Goal: Information Seeking & Learning: Check status

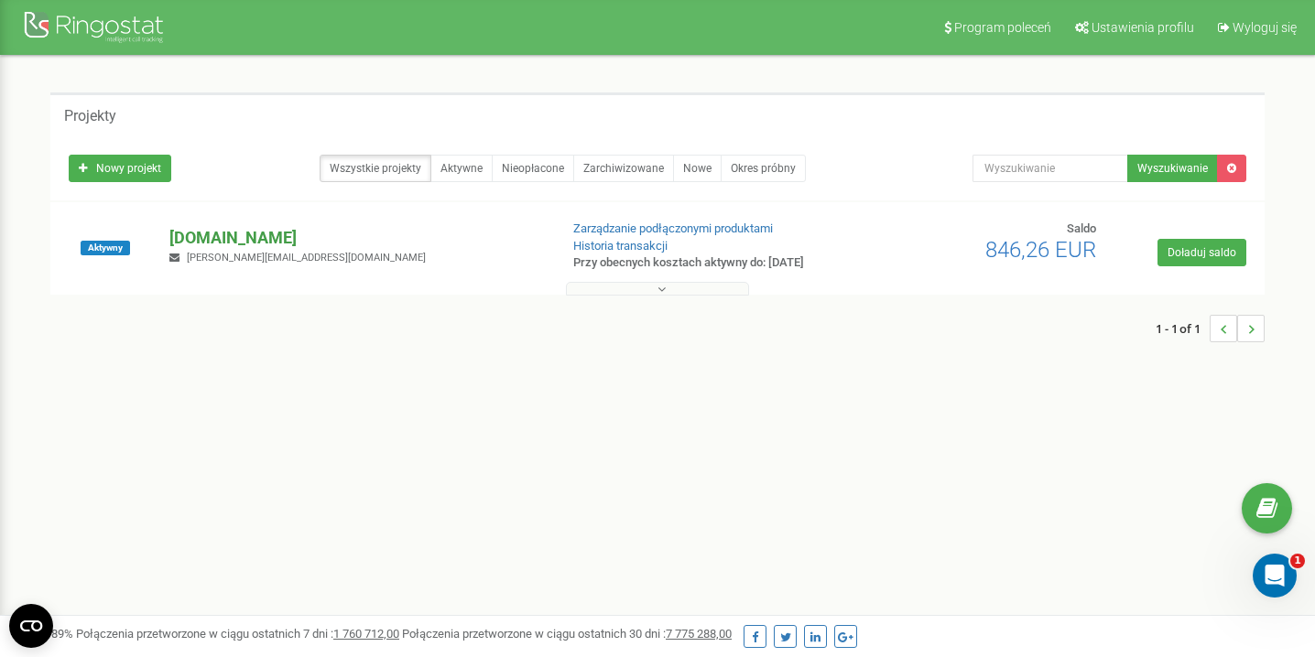
click at [222, 237] on p "[DOMAIN_NAME]" at bounding box center [356, 238] width 374 height 24
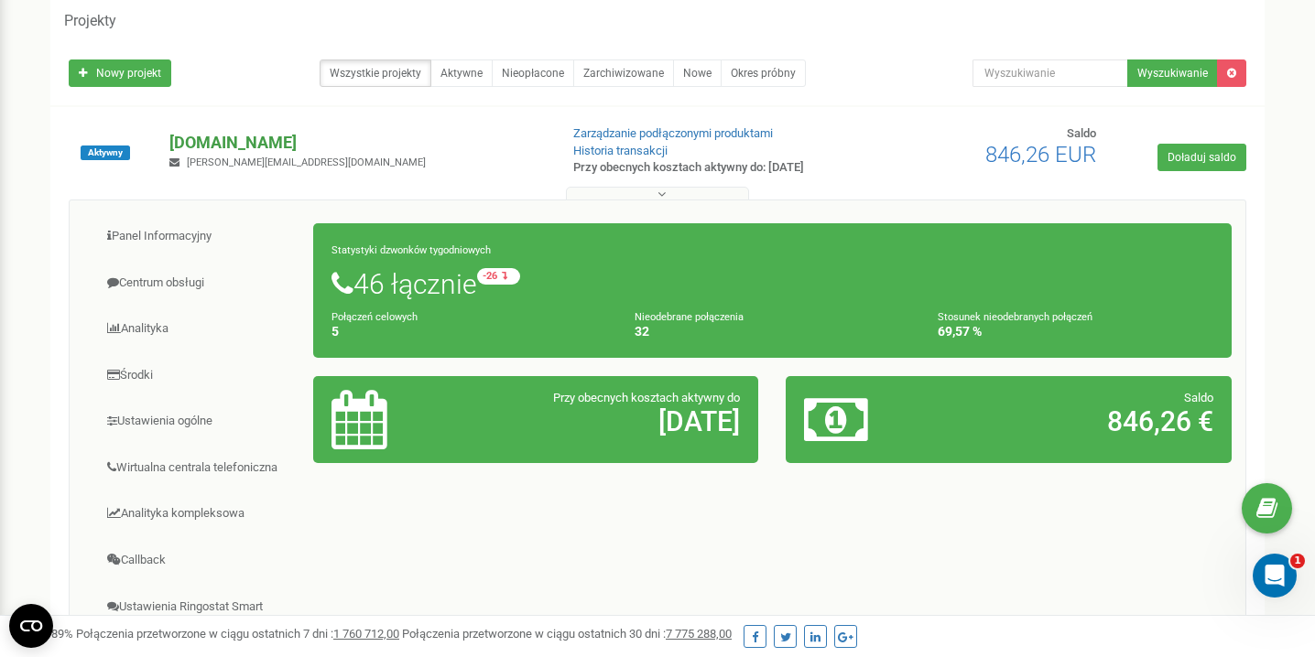
scroll to position [129, 0]
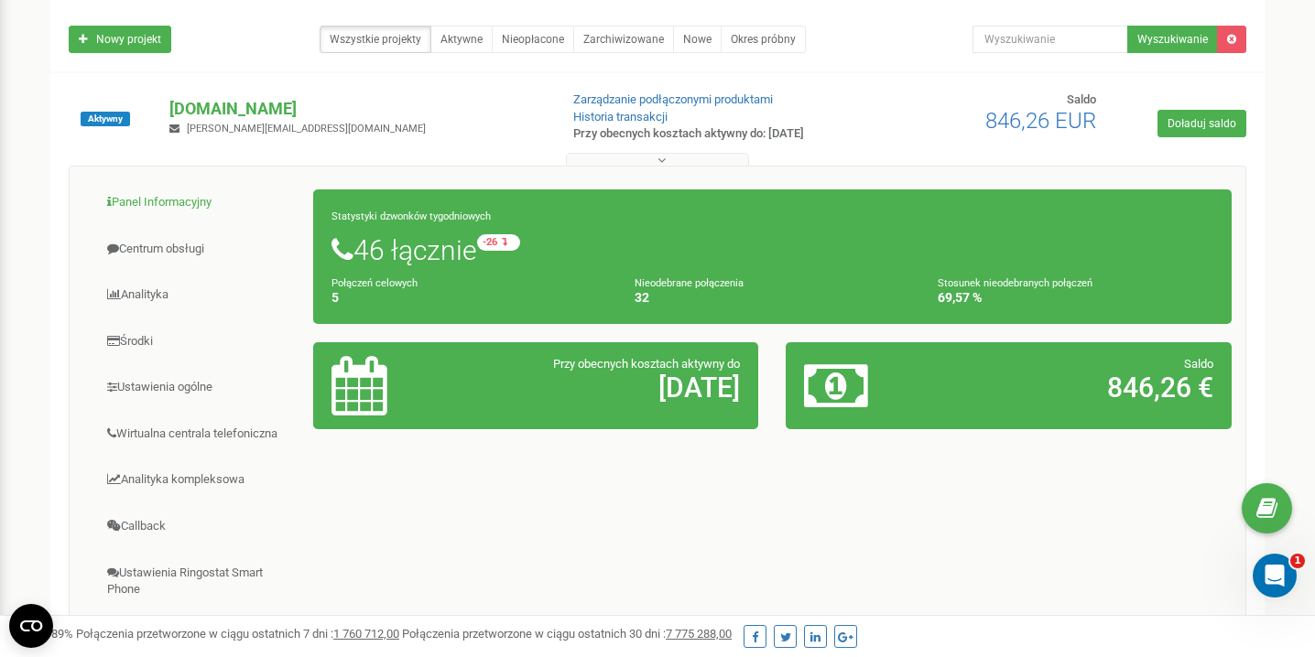
click at [174, 200] on link "Panel Informacyjny" at bounding box center [198, 202] width 231 height 45
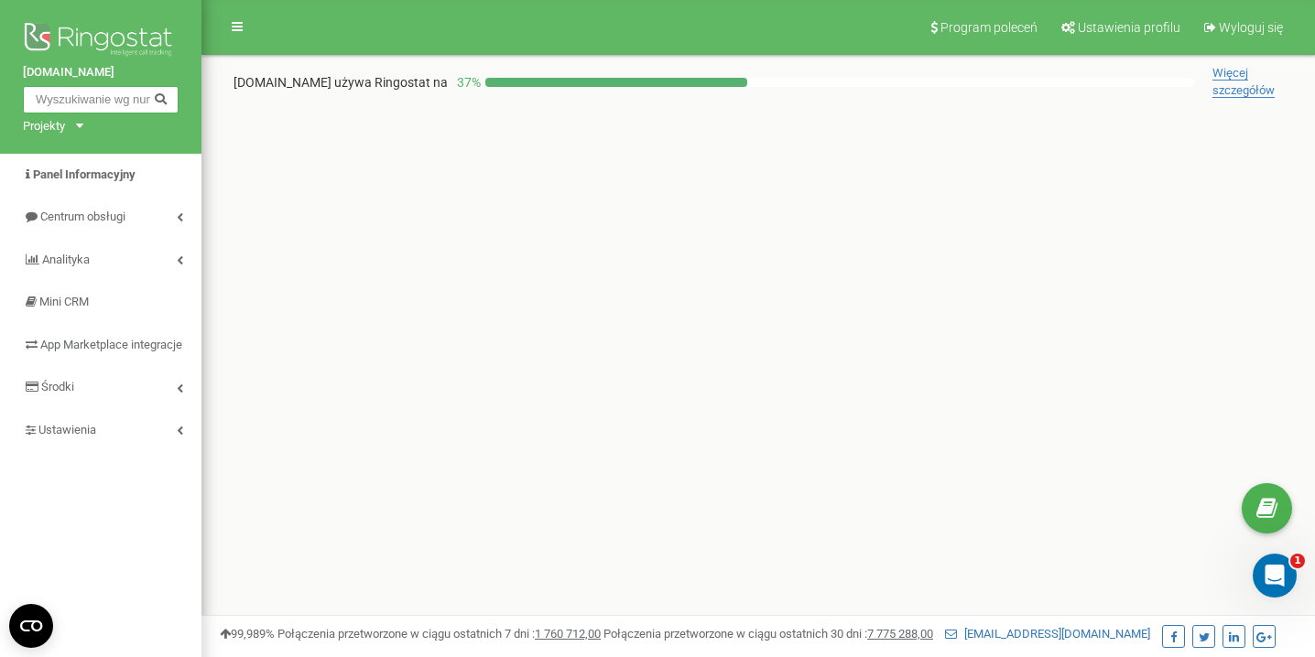
click at [129, 93] on input "text" at bounding box center [101, 99] width 156 height 27
click at [124, 101] on input "text" at bounding box center [101, 99] width 156 height 27
paste input "518 699 992"
type input "518 699 992"
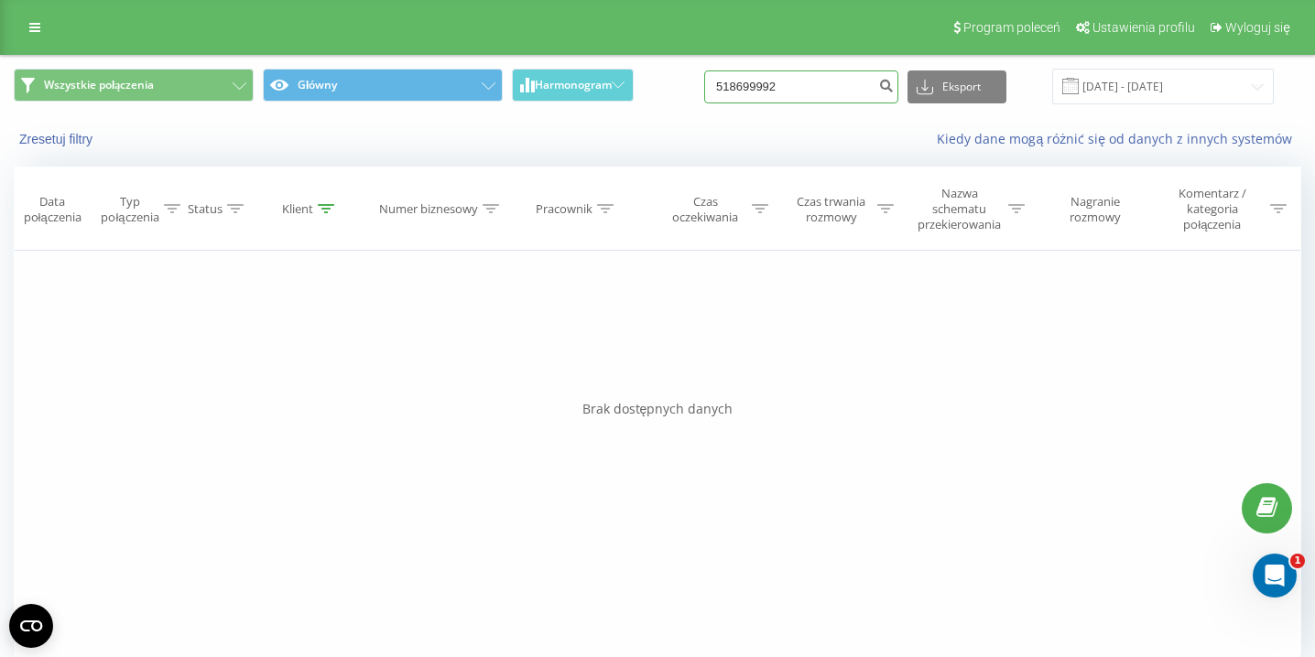
click at [845, 81] on input "518699992" at bounding box center [801, 86] width 194 height 33
click at [894, 81] on icon "submit" at bounding box center [886, 83] width 16 height 11
click at [1200, 86] on input "[DATE] - [DATE]" at bounding box center [1163, 87] width 222 height 36
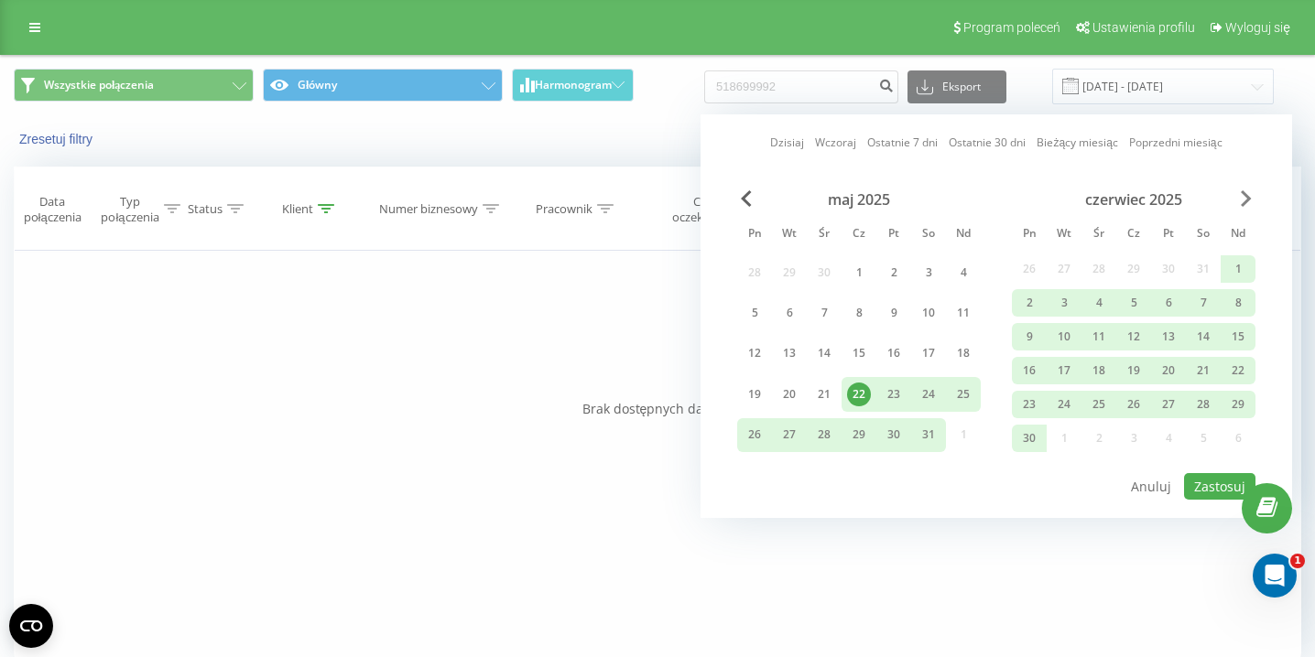
click at [1241, 194] on span "Next Month" at bounding box center [1246, 198] width 11 height 16
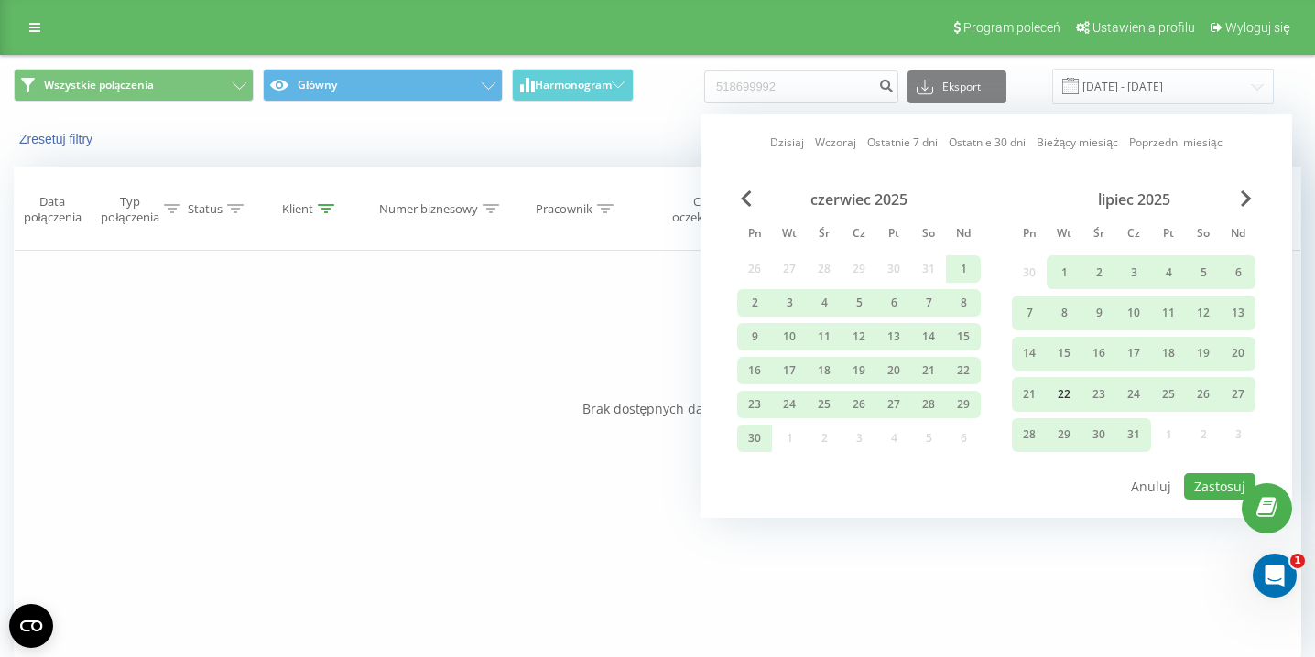
click at [1065, 389] on div "22" at bounding box center [1064, 395] width 24 height 24
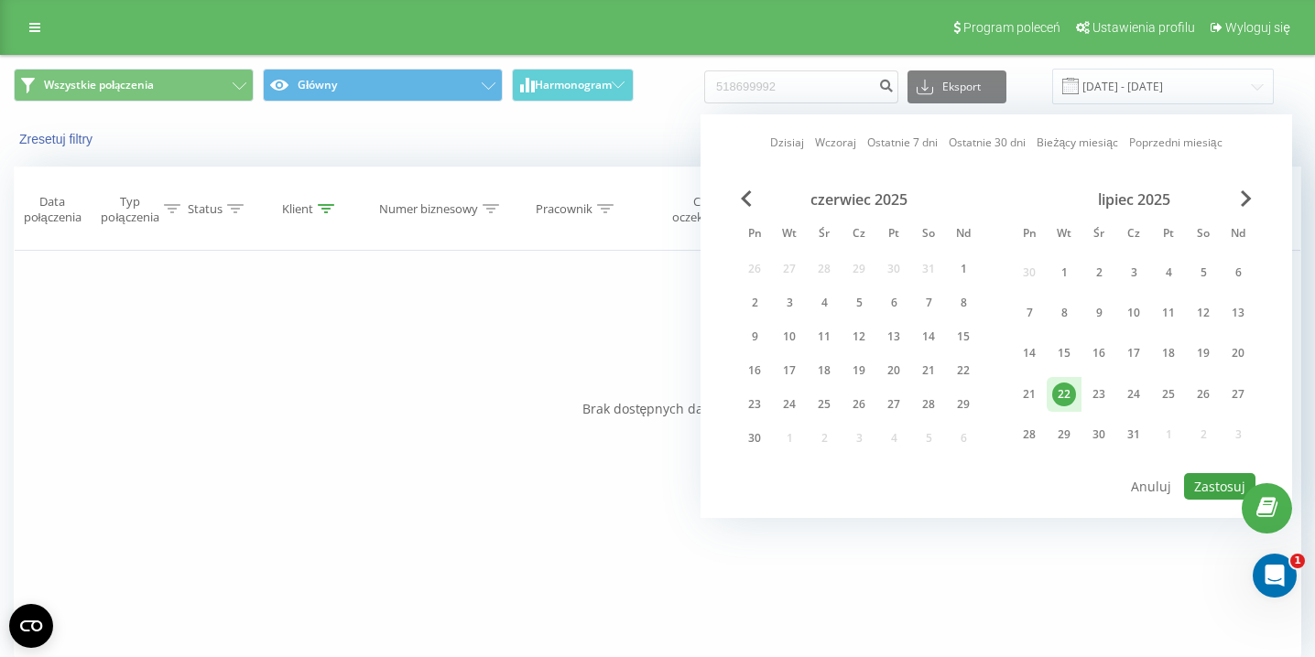
click at [1210, 488] on button "Zastosuj" at bounding box center [1219, 486] width 71 height 27
type input "22.07.2025 - 22.07.2025"
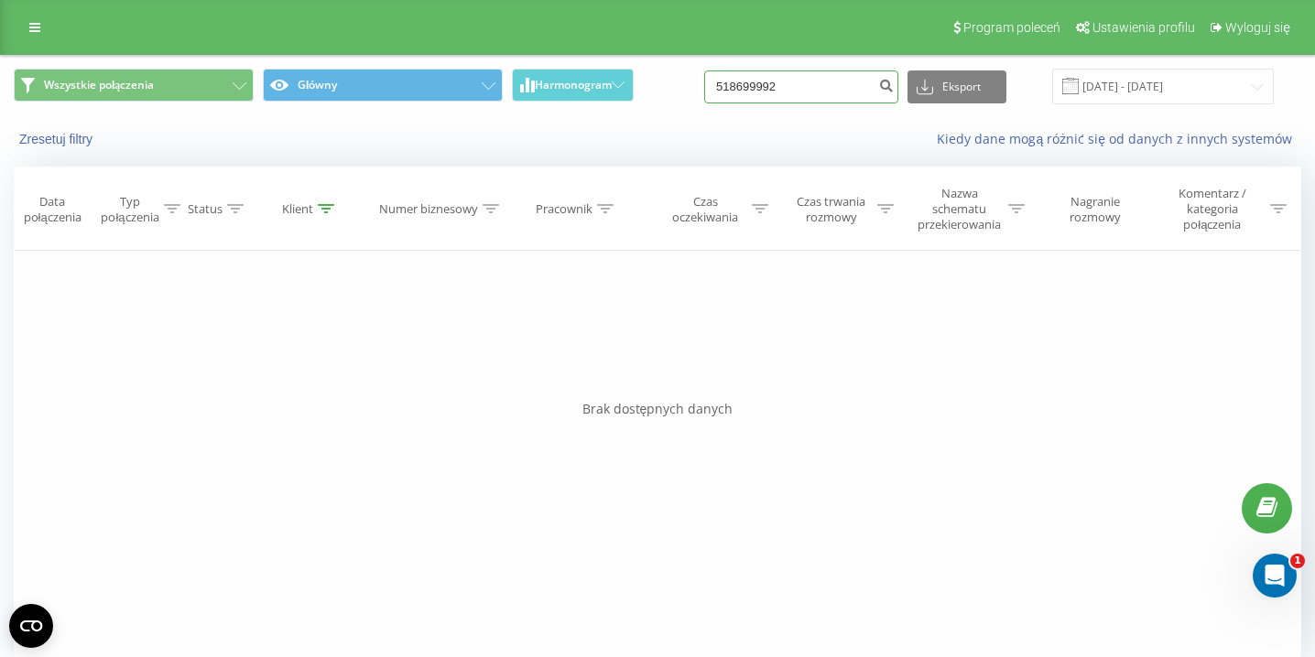
click at [821, 85] on input "518699992" at bounding box center [801, 86] width 194 height 33
type input "5"
click at [1065, 335] on div "Filtruj według warunków Jest równe Wprowadź wartość Anuluj OK Filtruj według wa…" at bounding box center [657, 457] width 1287 height 412
click at [1207, 81] on input "22.07.2025 - 22.07.2025" at bounding box center [1163, 87] width 222 height 36
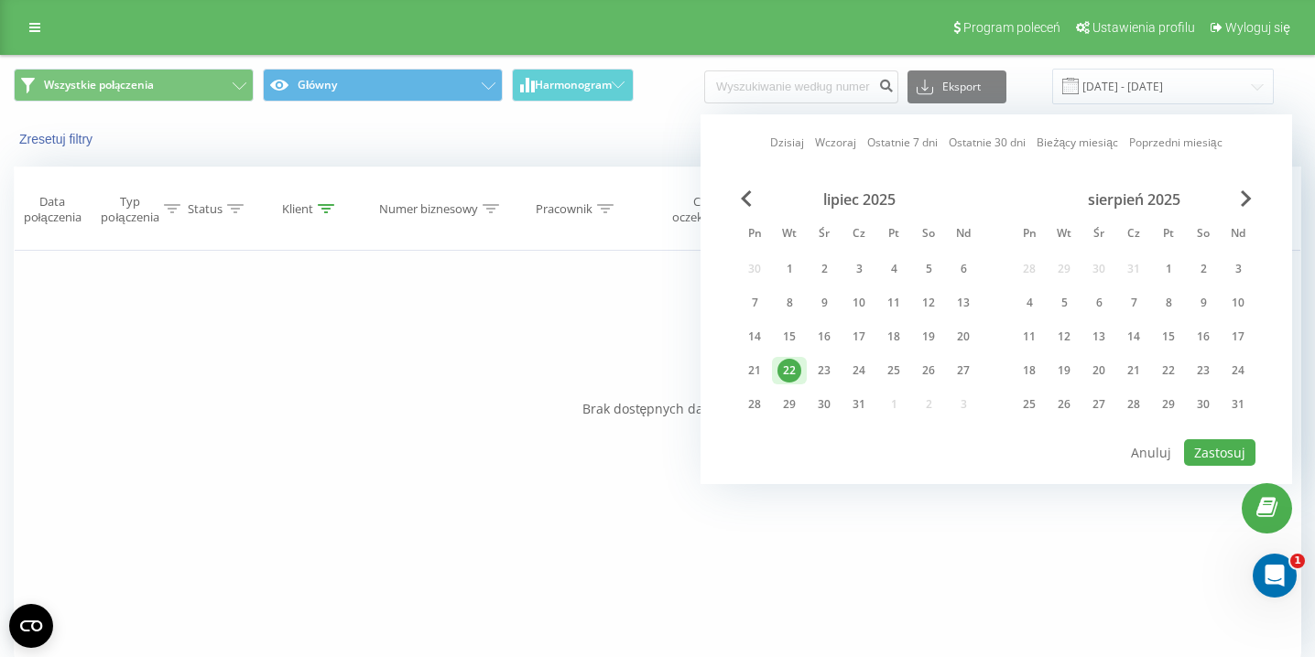
click at [793, 371] on div "22" at bounding box center [789, 371] width 24 height 24
click at [1210, 452] on button "Zastosuj" at bounding box center [1219, 452] width 71 height 27
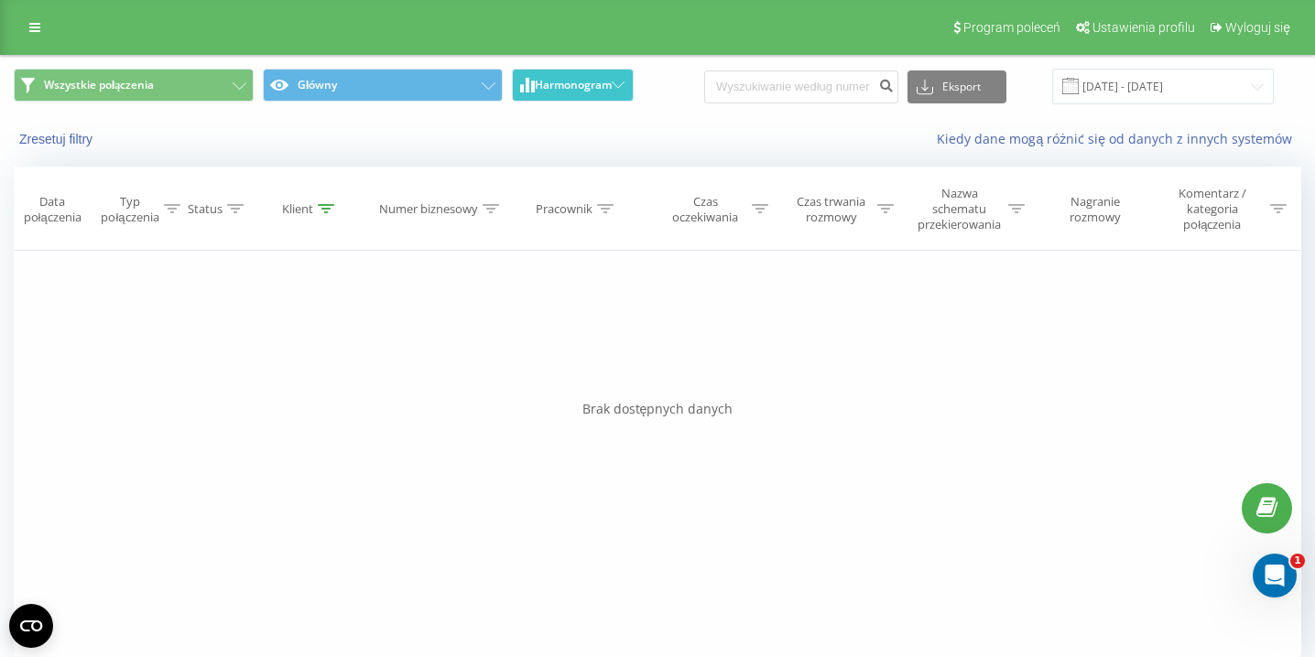
click at [614, 86] on icon at bounding box center [618, 84] width 13 height 6
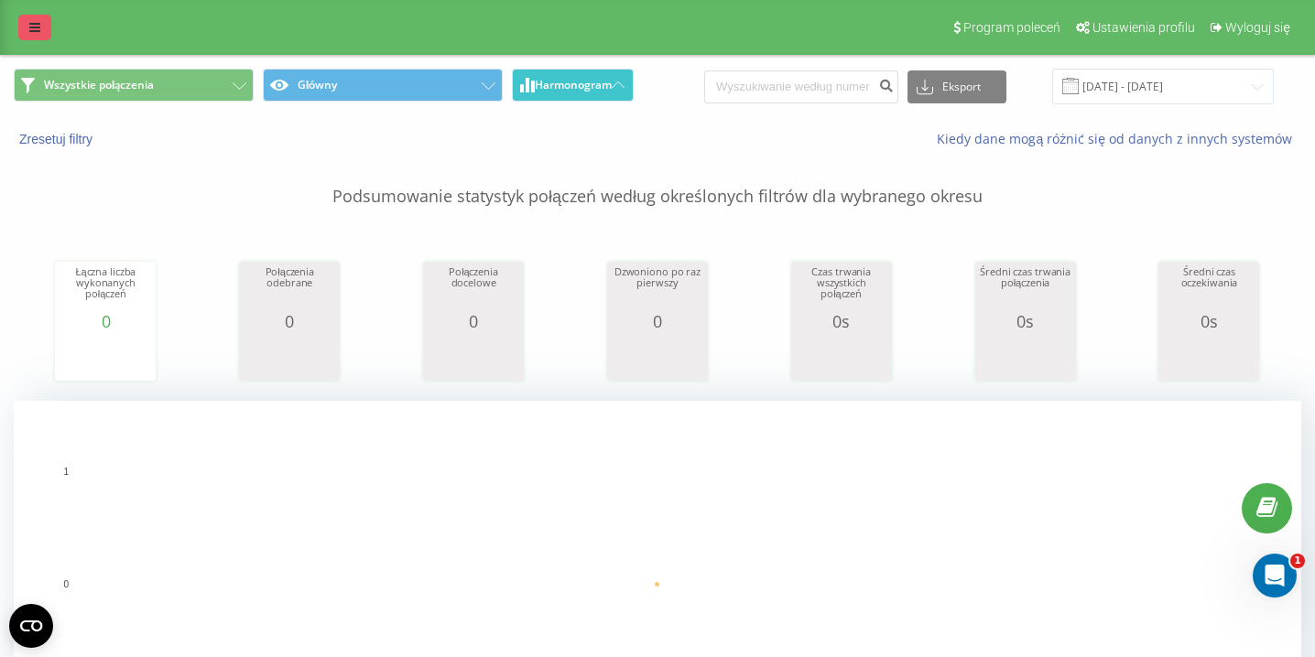
click at [22, 30] on link at bounding box center [34, 28] width 33 height 26
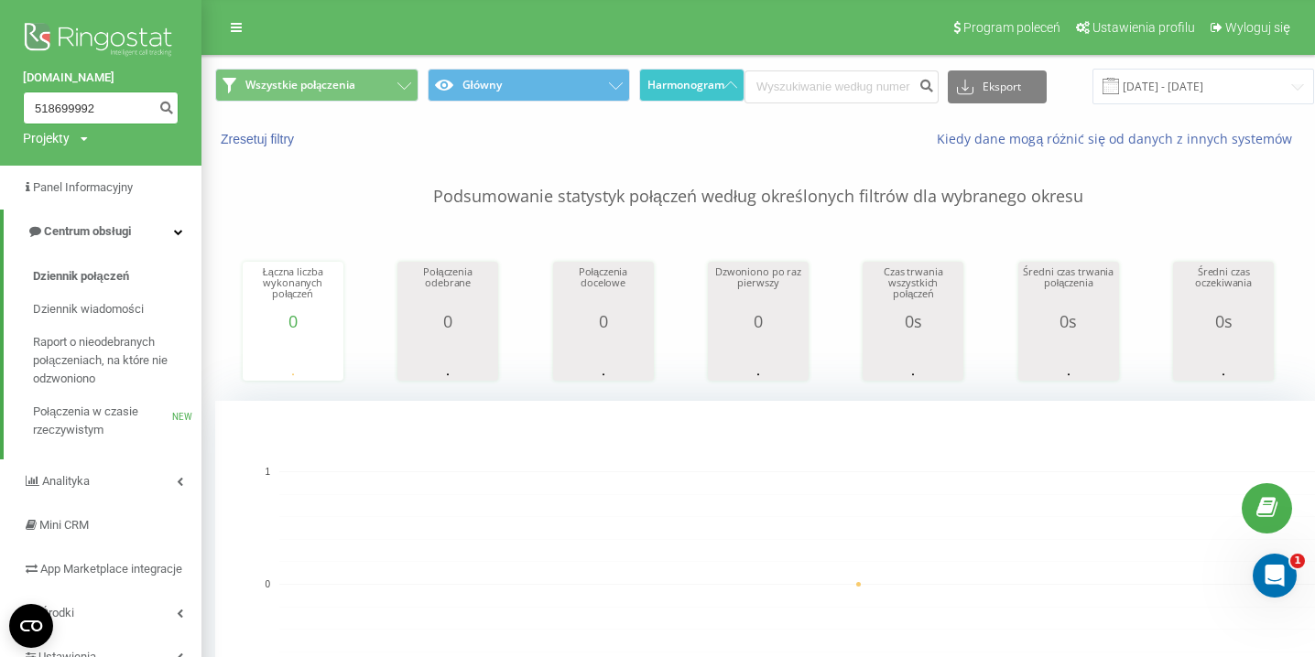
click at [103, 111] on input "518699992" at bounding box center [101, 108] width 156 height 33
type input "5"
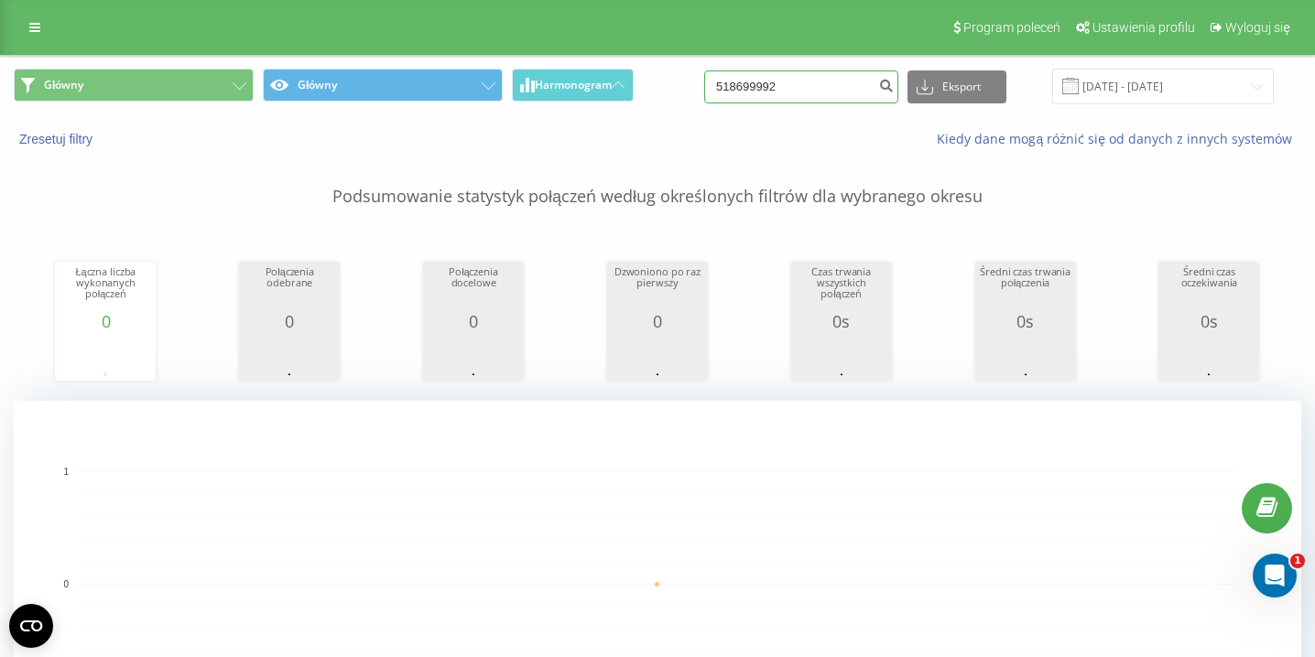
click at [833, 90] on input "518699992" at bounding box center [801, 86] width 194 height 33
type input "5"
click at [28, 16] on link at bounding box center [34, 28] width 33 height 26
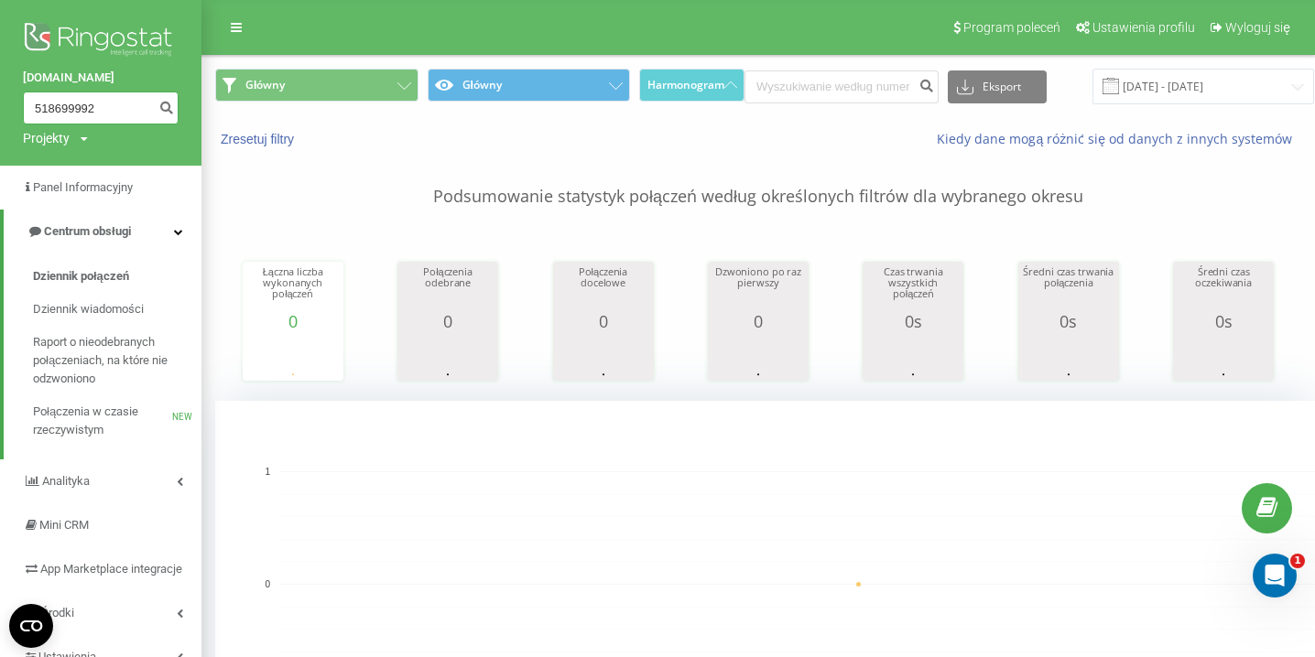
click at [100, 113] on input "518699992" at bounding box center [101, 108] width 156 height 33
type input "5"
click at [163, 103] on icon "submit" at bounding box center [166, 105] width 16 height 11
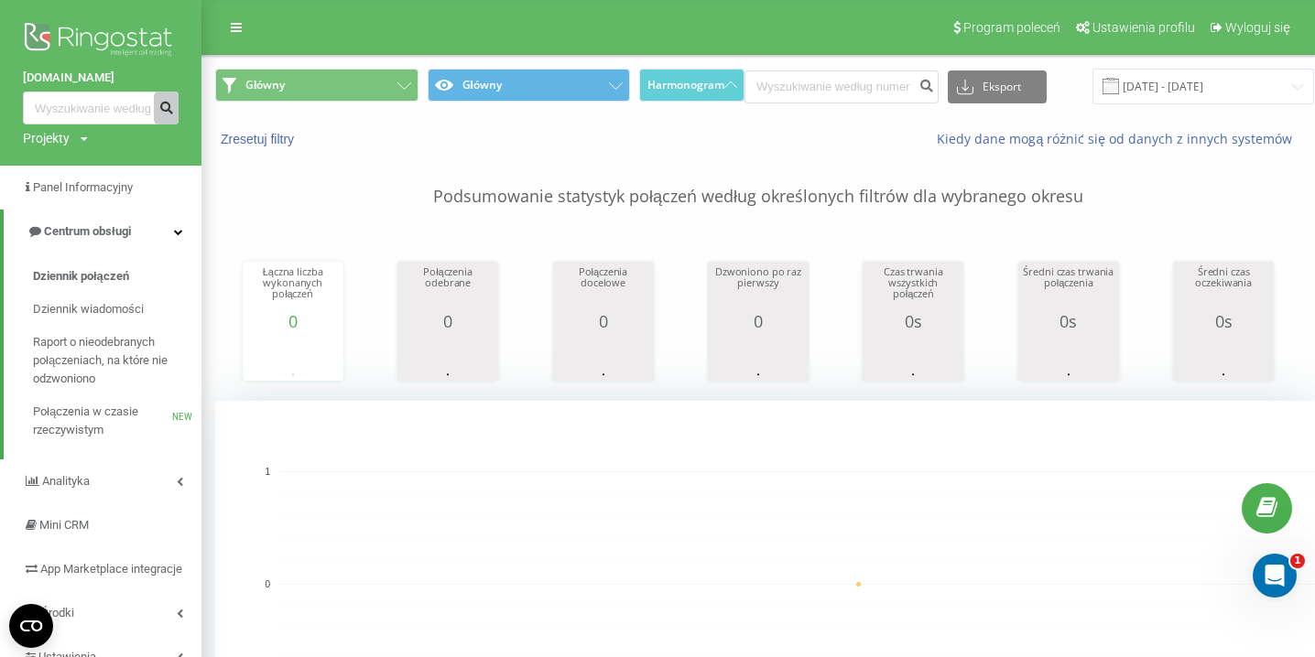
click at [162, 103] on icon "submit" at bounding box center [166, 105] width 16 height 11
click at [161, 103] on icon "submit" at bounding box center [166, 105] width 16 height 11
click at [158, 102] on icon "submit" at bounding box center [166, 105] width 16 height 11
click at [873, 134] on div "Kiedy dane mogą różnić się od danych z innych systemów" at bounding box center [966, 139] width 695 height 18
click at [914, 93] on button "submit" at bounding box center [926, 86] width 25 height 33
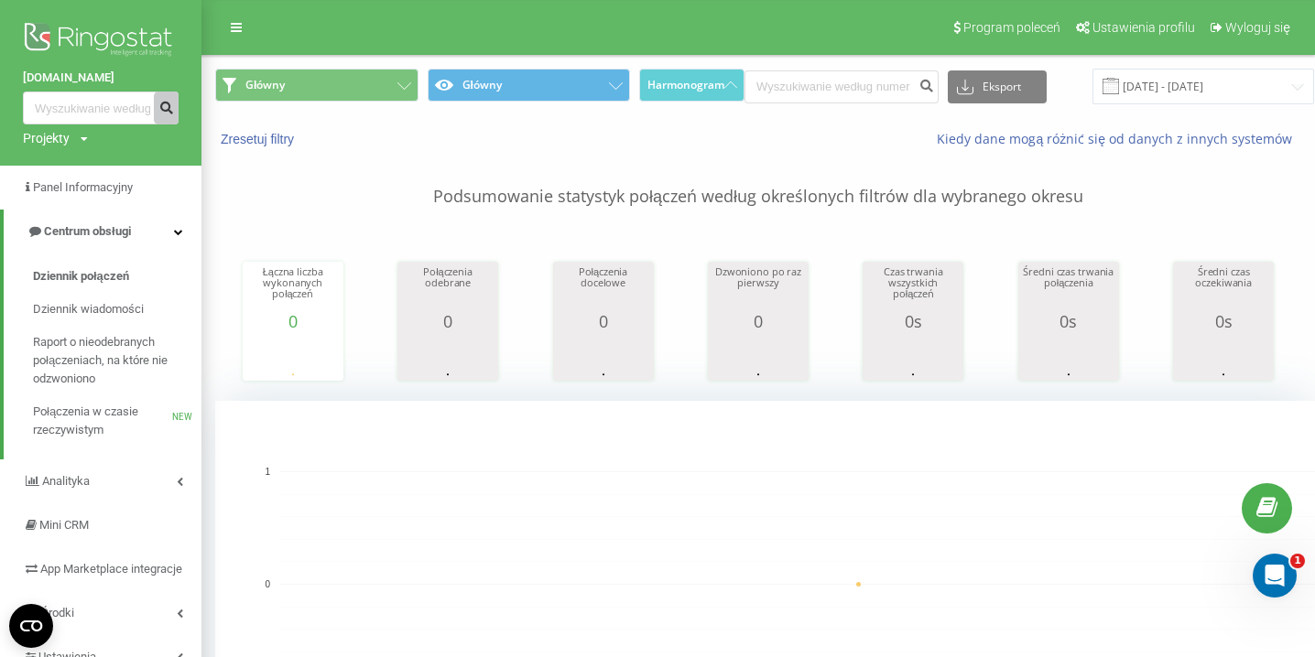
click at [171, 109] on icon "submit" at bounding box center [166, 105] width 16 height 11
click at [170, 108] on icon "submit" at bounding box center [166, 105] width 16 height 11
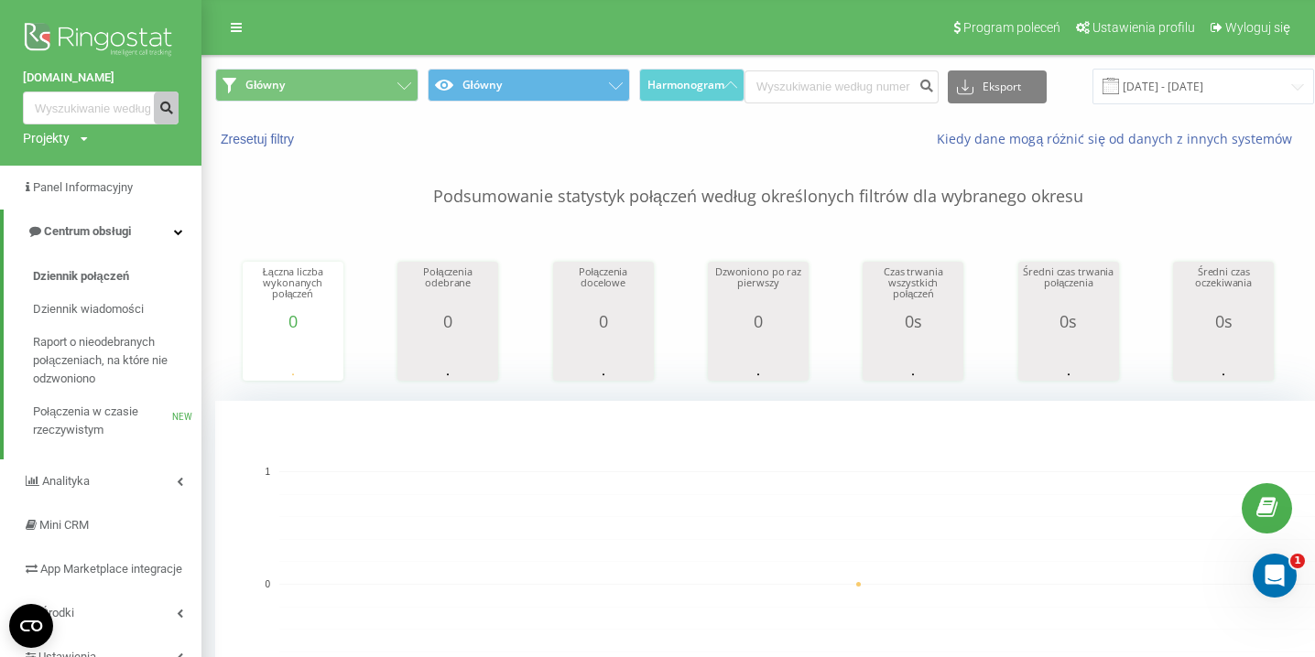
click at [170, 108] on icon "submit" at bounding box center [166, 105] width 16 height 11
click at [1142, 82] on input "22.07.2025 - 22.07.2025" at bounding box center [1203, 87] width 222 height 36
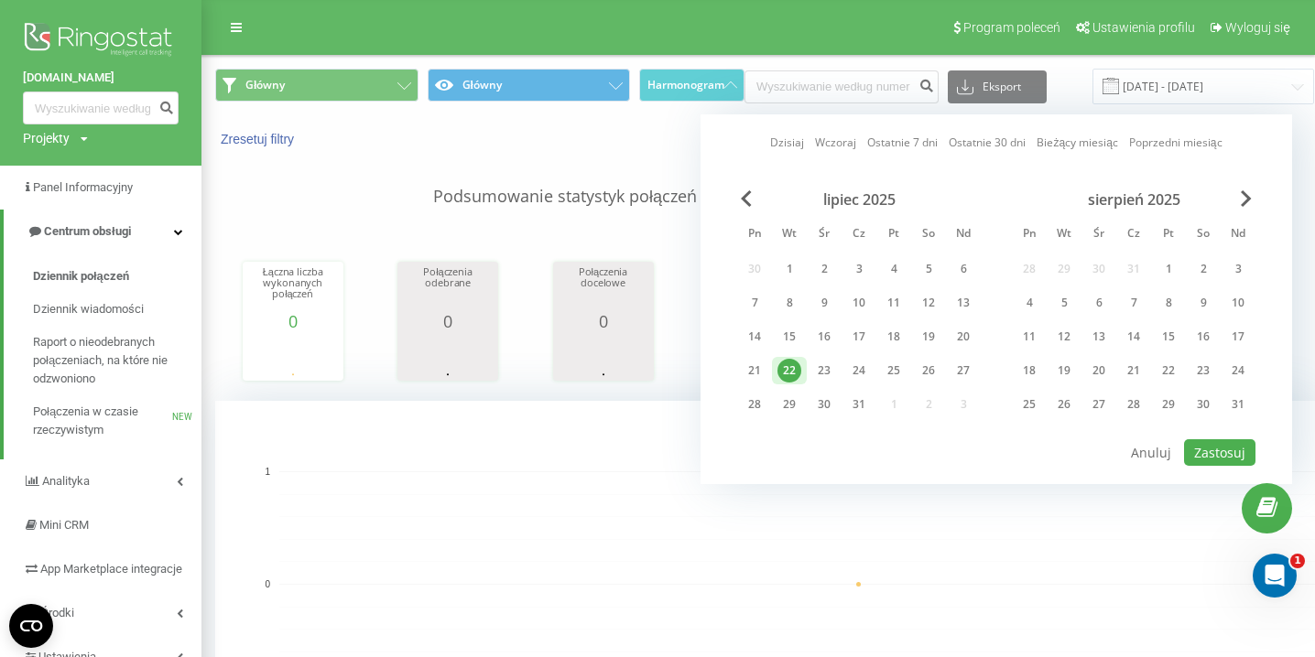
click at [794, 368] on div "22" at bounding box center [789, 371] width 24 height 24
click at [1221, 446] on button "Zastosuj" at bounding box center [1219, 452] width 71 height 27
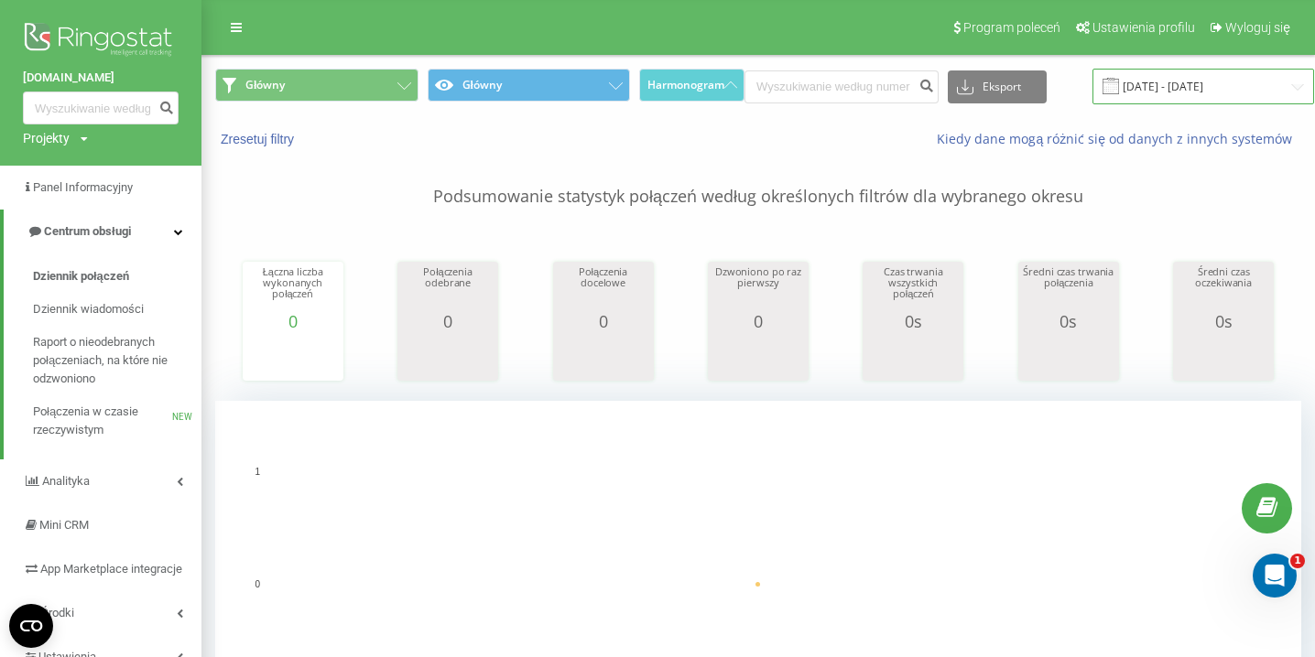
click at [1179, 91] on input "22.07.2025 - 22.07.2025" at bounding box center [1203, 87] width 222 height 36
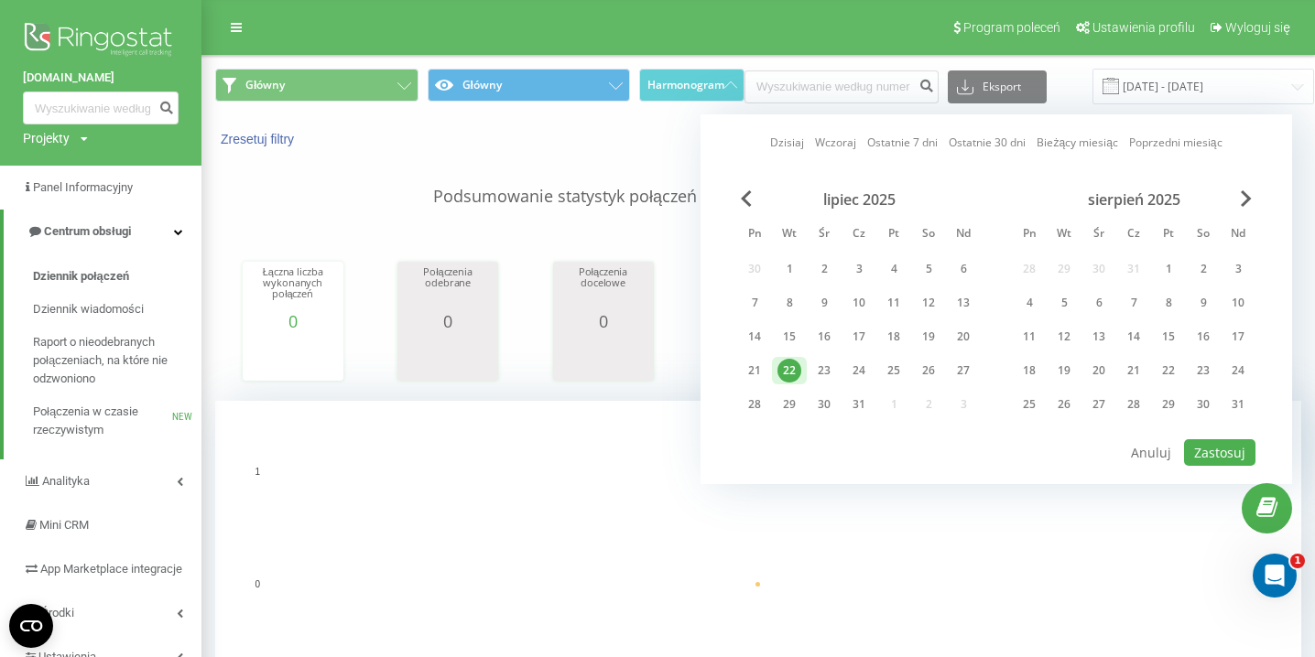
click at [784, 366] on div "22" at bounding box center [789, 371] width 24 height 24
click at [1132, 363] on div "21" at bounding box center [1134, 371] width 24 height 24
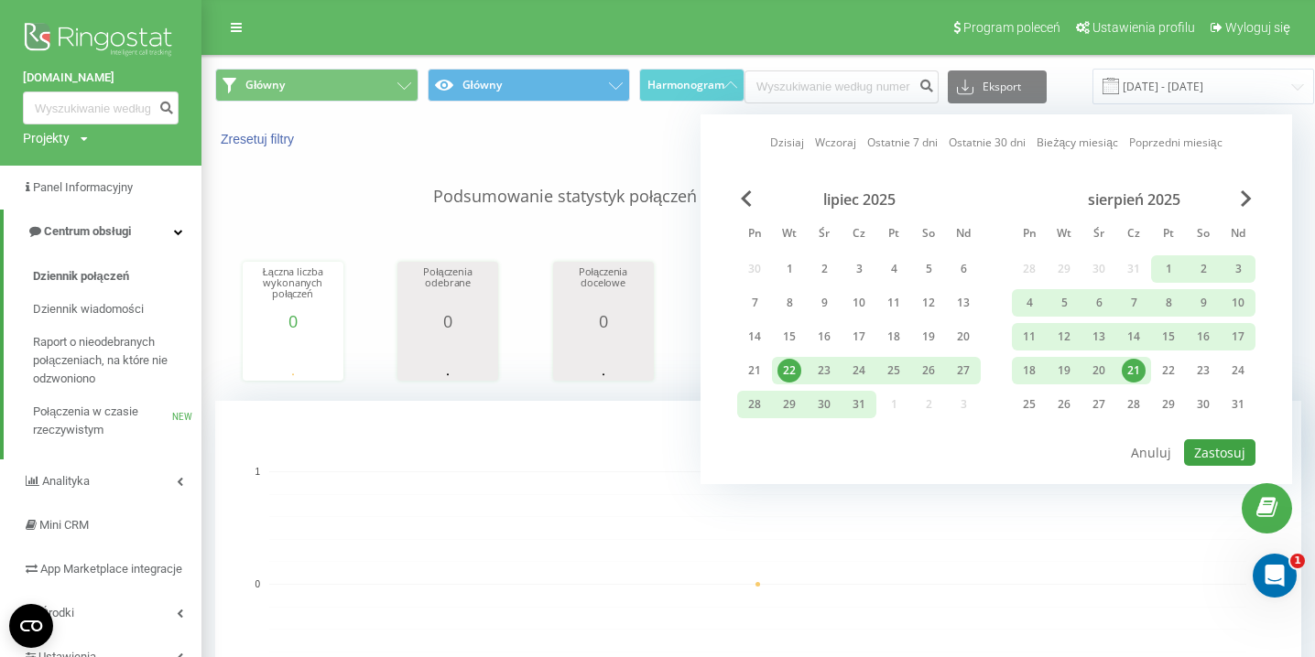
click at [1219, 447] on button "Zastosuj" at bounding box center [1219, 452] width 71 height 27
type input "22.07.2025 - 21.08.2025"
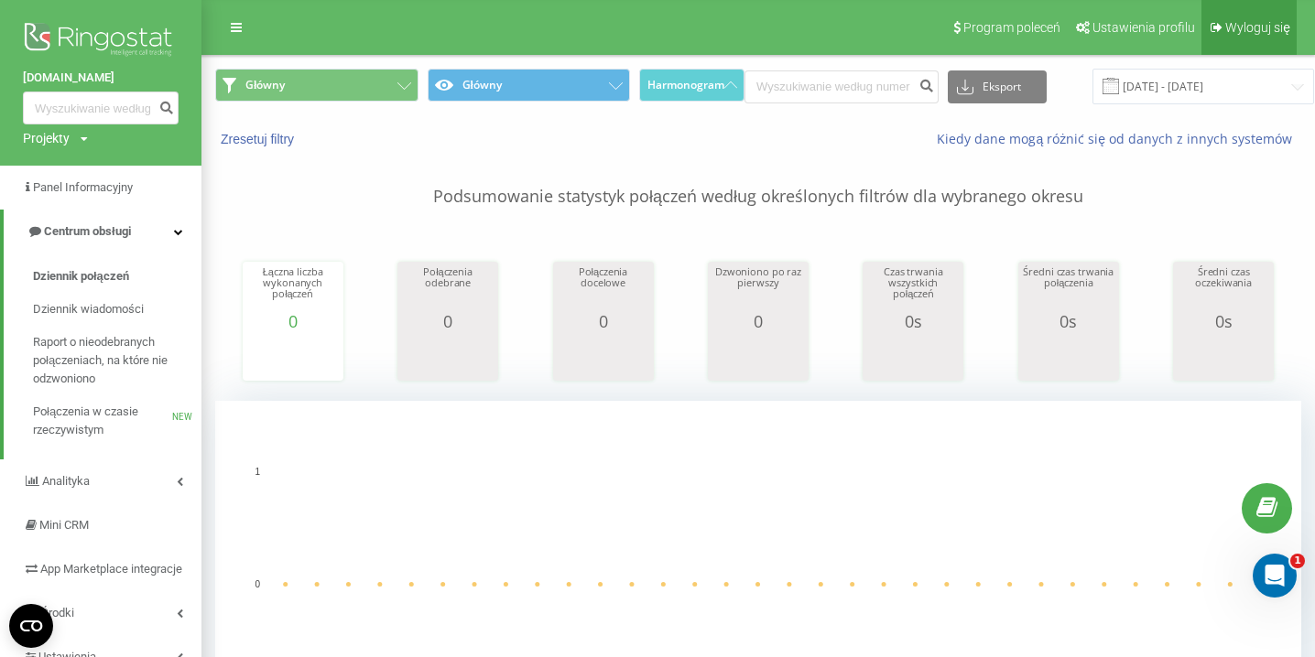
click at [1264, 18] on link "Wyloguj się" at bounding box center [1248, 27] width 95 height 55
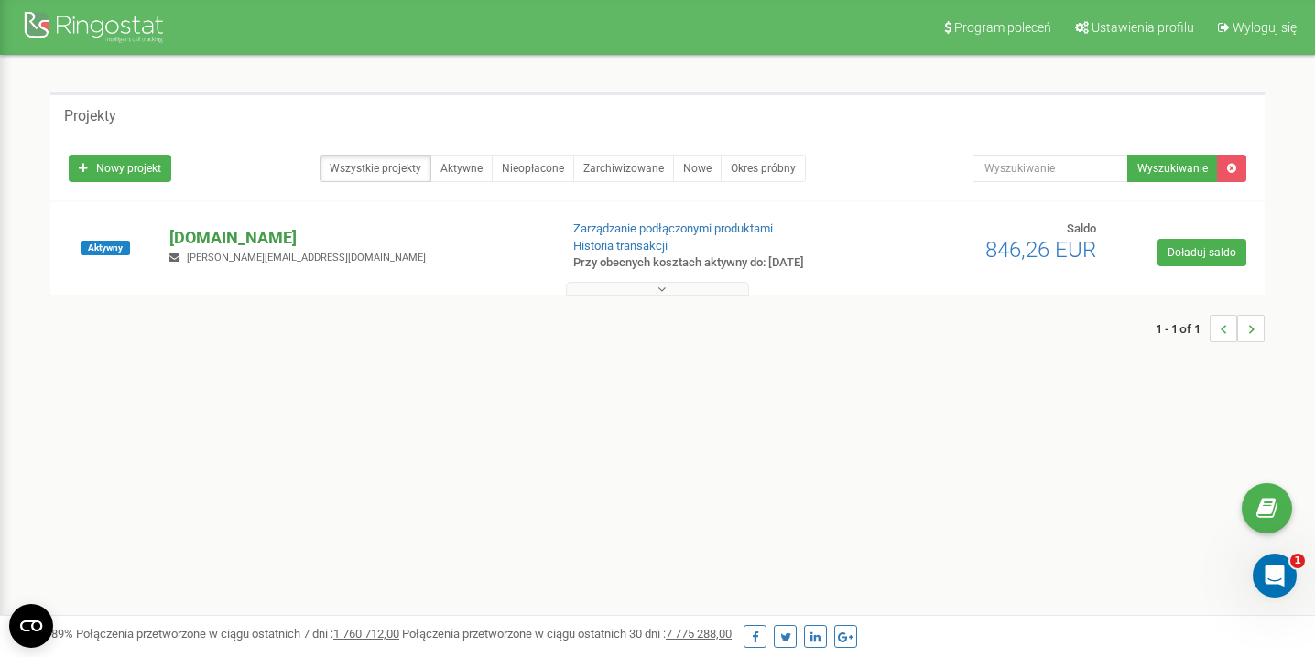
click at [232, 238] on p "[DOMAIN_NAME]" at bounding box center [356, 238] width 374 height 24
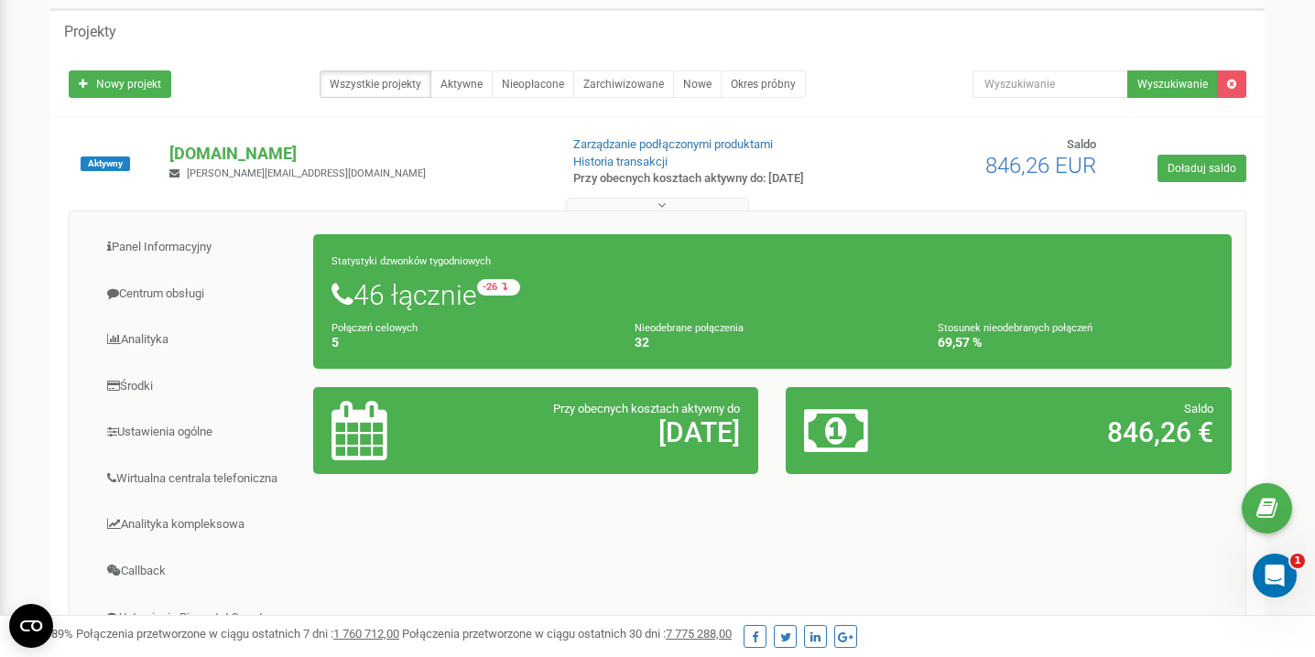
scroll to position [87, 0]
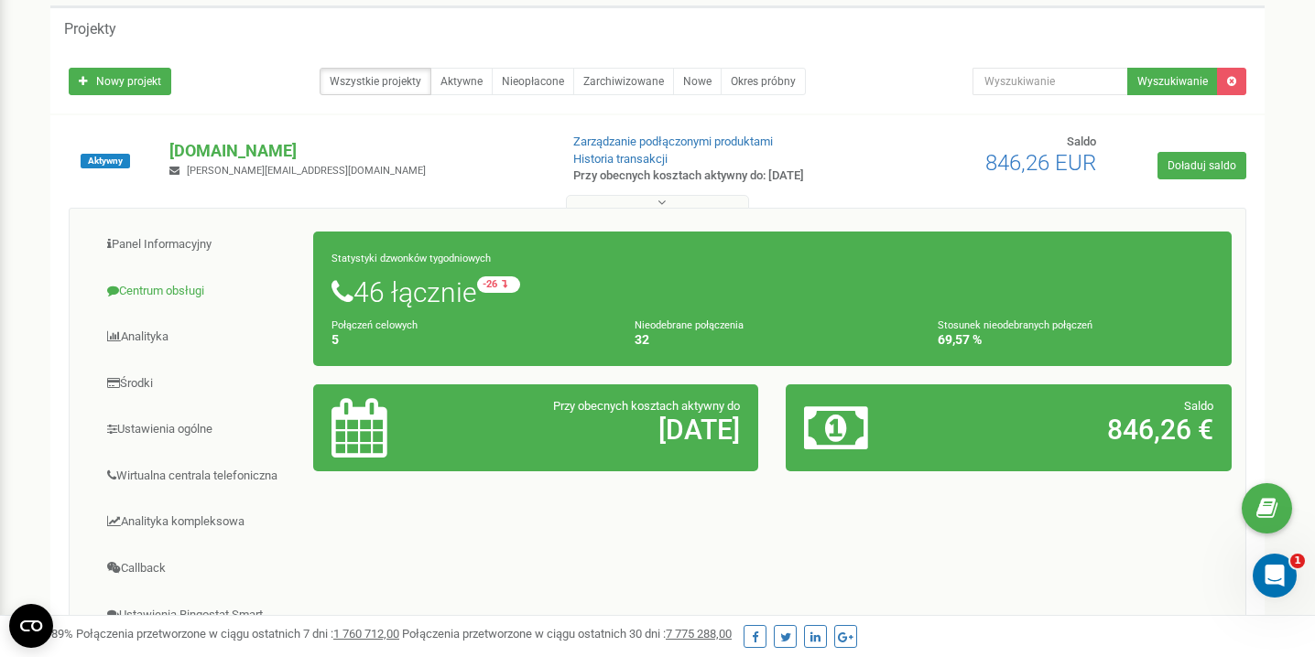
click at [190, 291] on link "Centrum obsługi" at bounding box center [198, 291] width 231 height 45
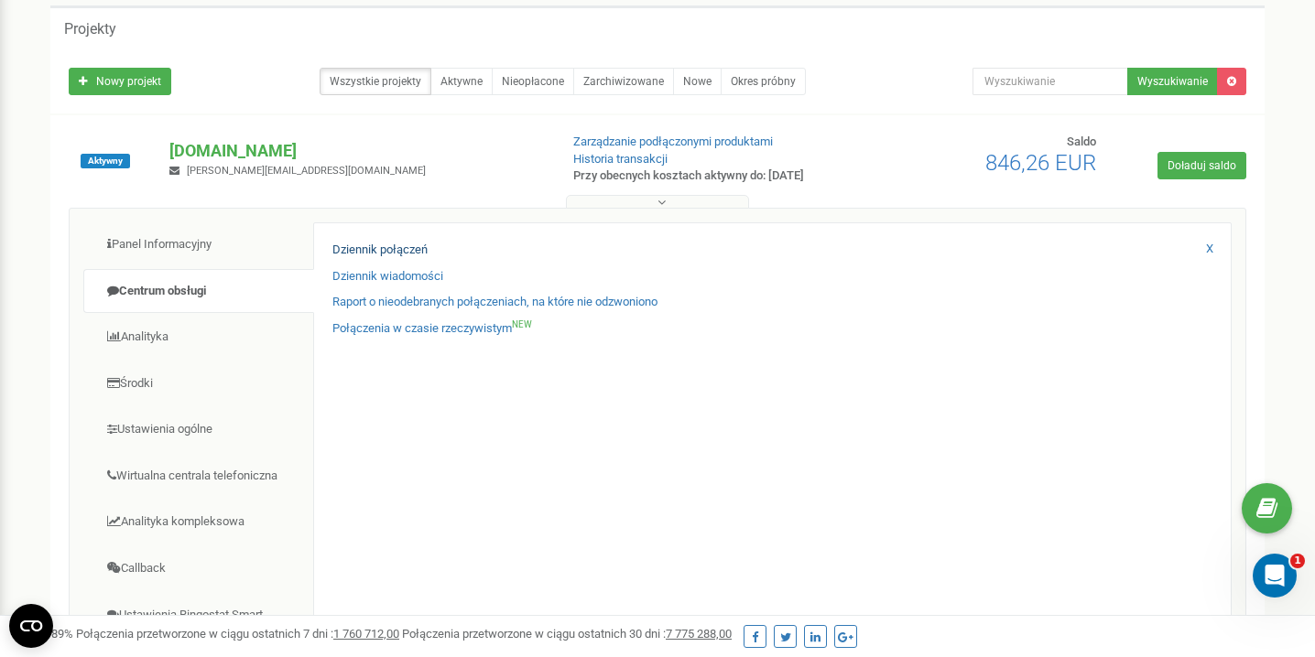
click at [410, 245] on link "Dziennik połączeń" at bounding box center [379, 250] width 95 height 17
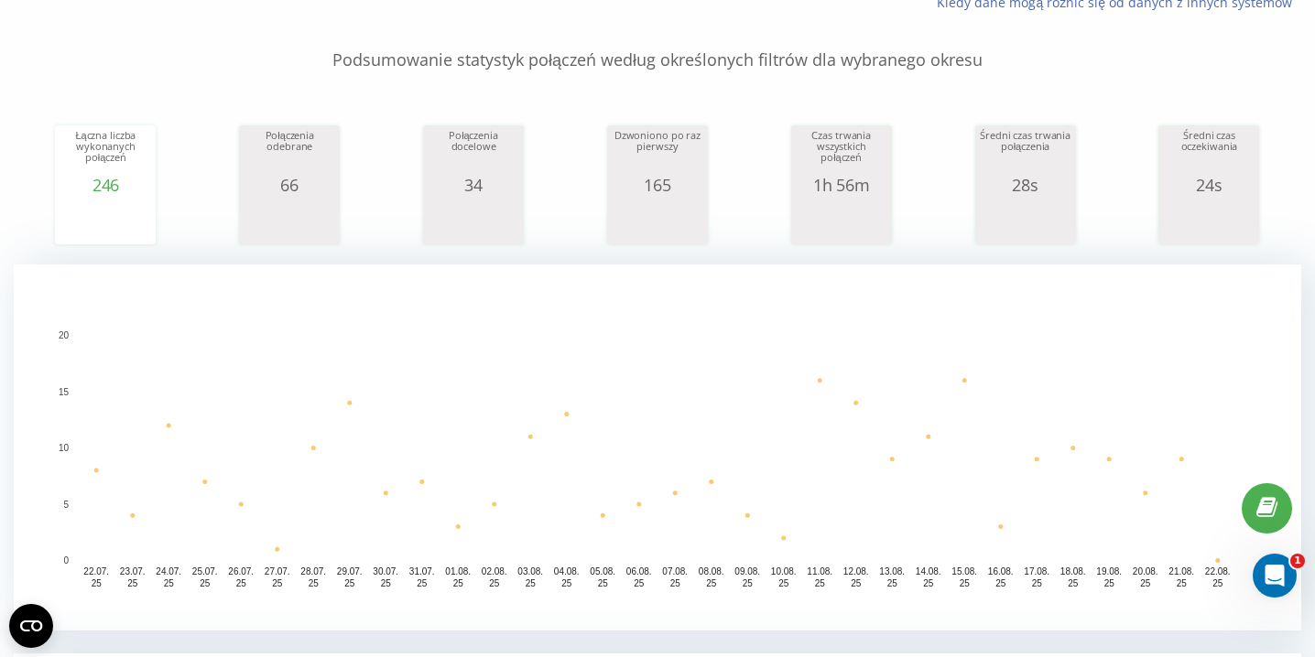
scroll to position [5, 0]
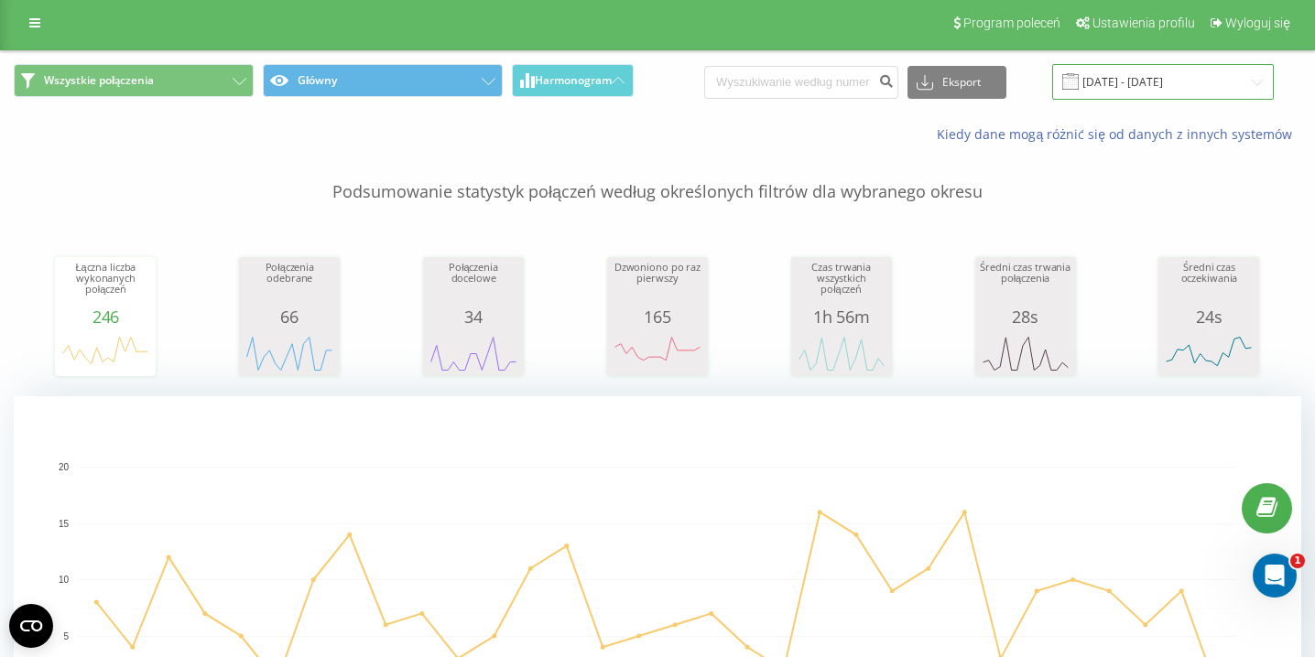
click at [1205, 84] on input "22.07.2025 - 22.08.2025" at bounding box center [1163, 82] width 222 height 36
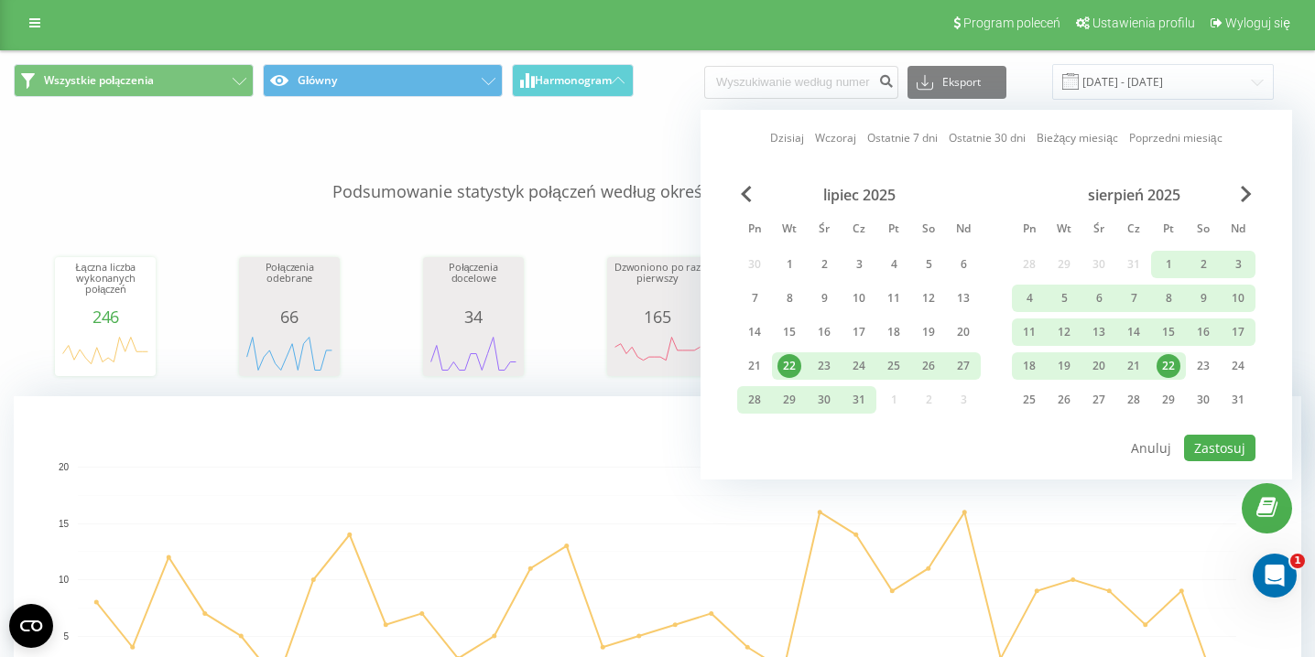
click at [791, 369] on div "22" at bounding box center [789, 366] width 24 height 24
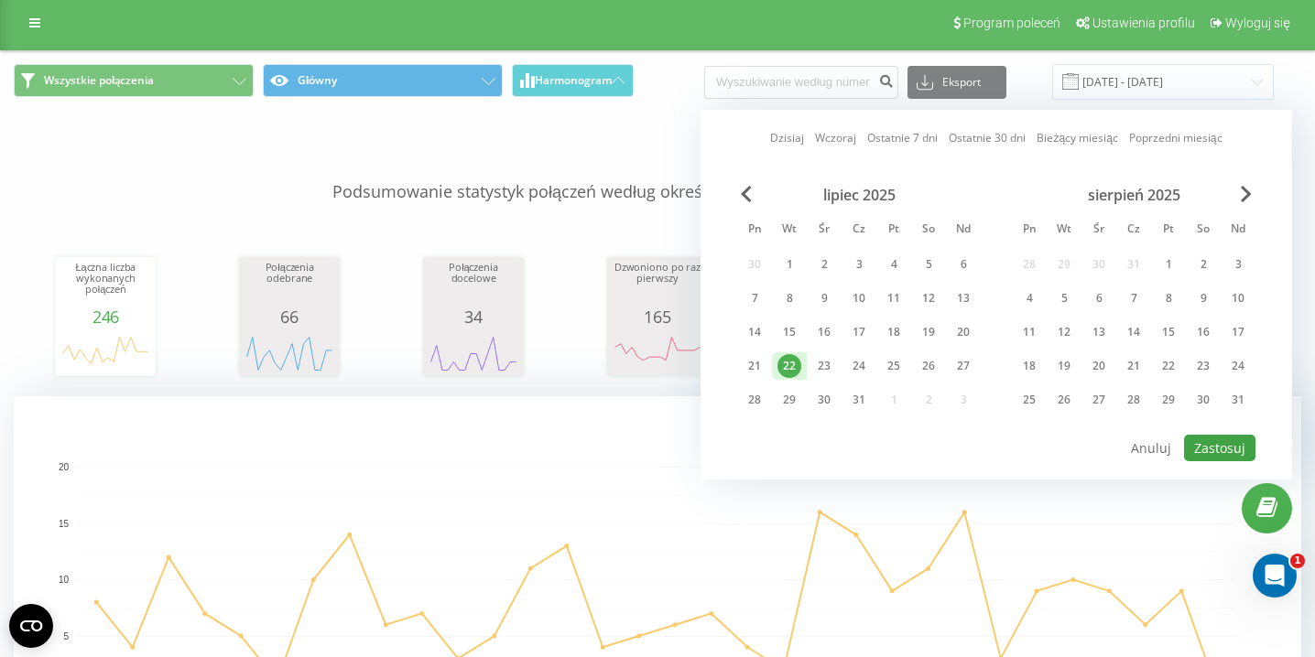
click at [1229, 449] on button "Zastosuj" at bounding box center [1219, 448] width 71 height 27
type input "22.07.2025 - 22.07.2025"
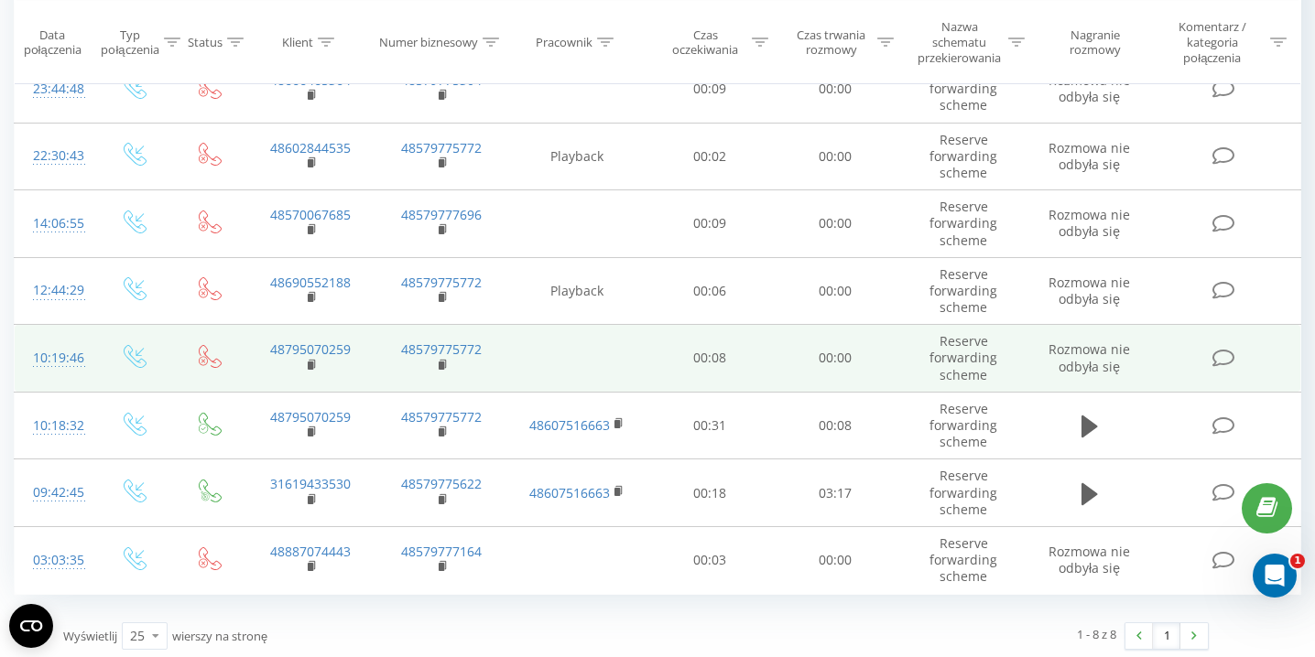
scroll to position [855, 0]
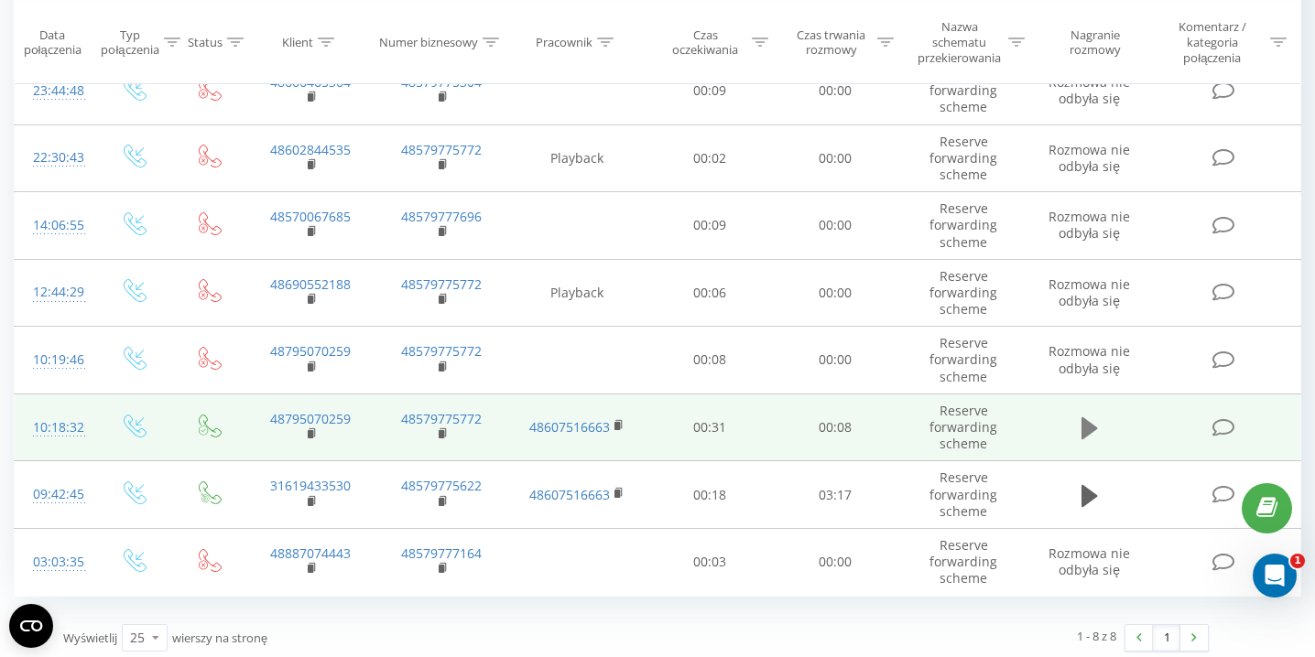
click at [1088, 424] on icon at bounding box center [1089, 428] width 16 height 22
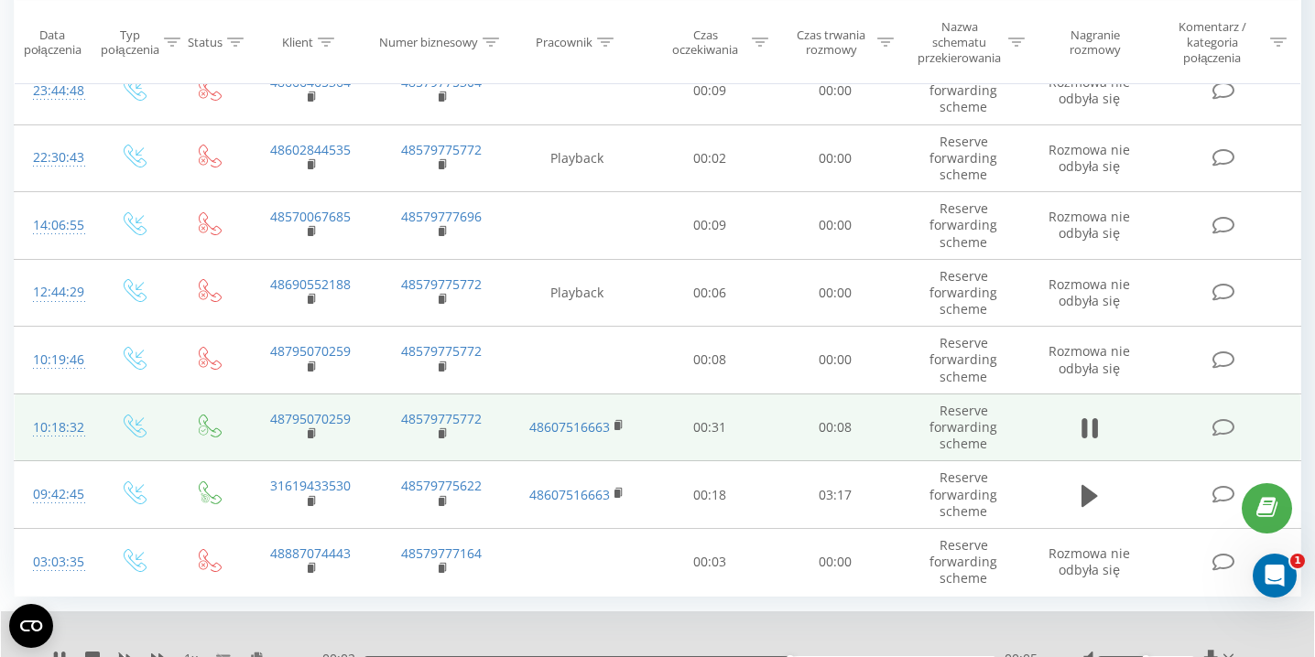
click at [1175, 656] on div at bounding box center [1145, 658] width 95 height 5
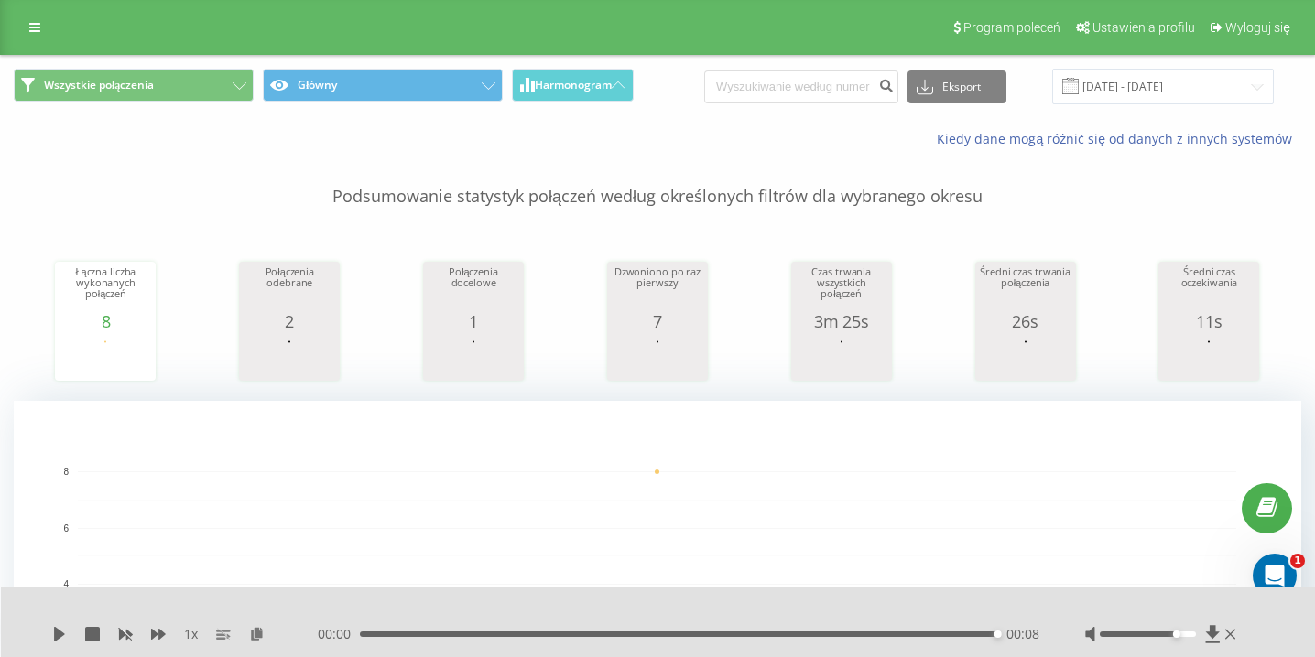
scroll to position [0, 0]
click at [821, 90] on input at bounding box center [801, 86] width 194 height 33
paste input "534 246 901"
type input "534246901"
click at [1176, 74] on input "22.07.2025 - 22.07.2025" at bounding box center [1163, 87] width 222 height 36
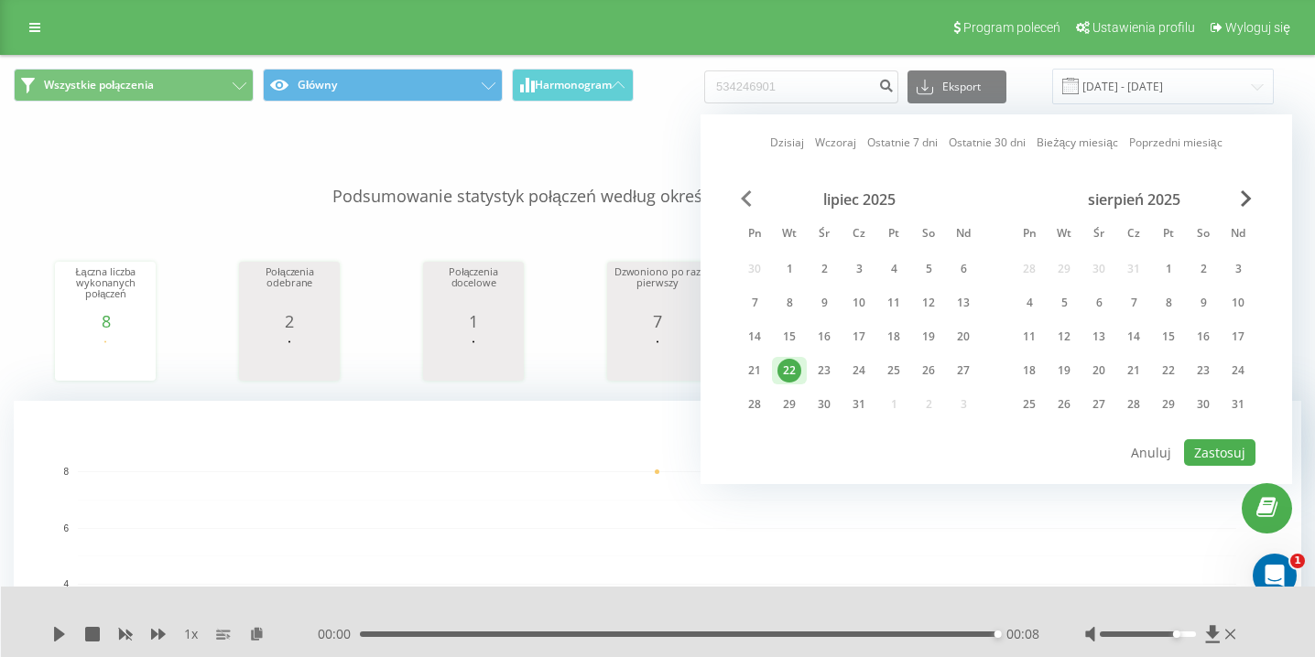
click at [751, 190] on span "Previous Month" at bounding box center [746, 198] width 11 height 16
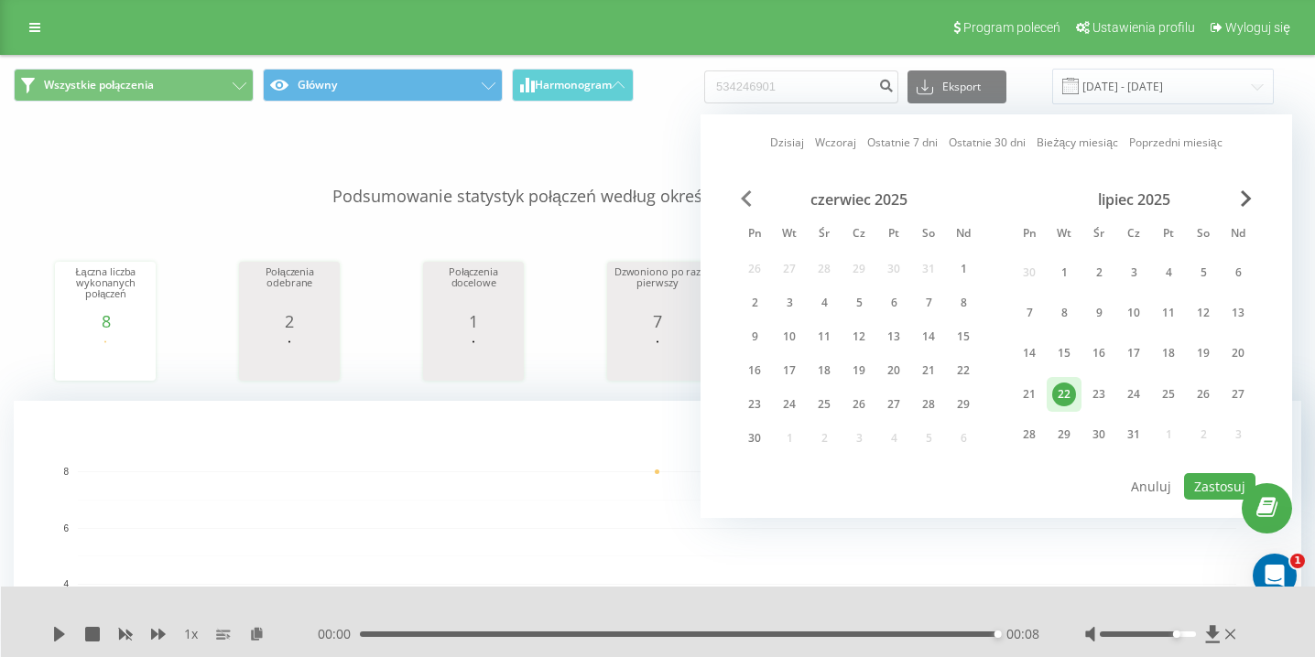
click at [751, 190] on span "Previous Month" at bounding box center [746, 198] width 11 height 16
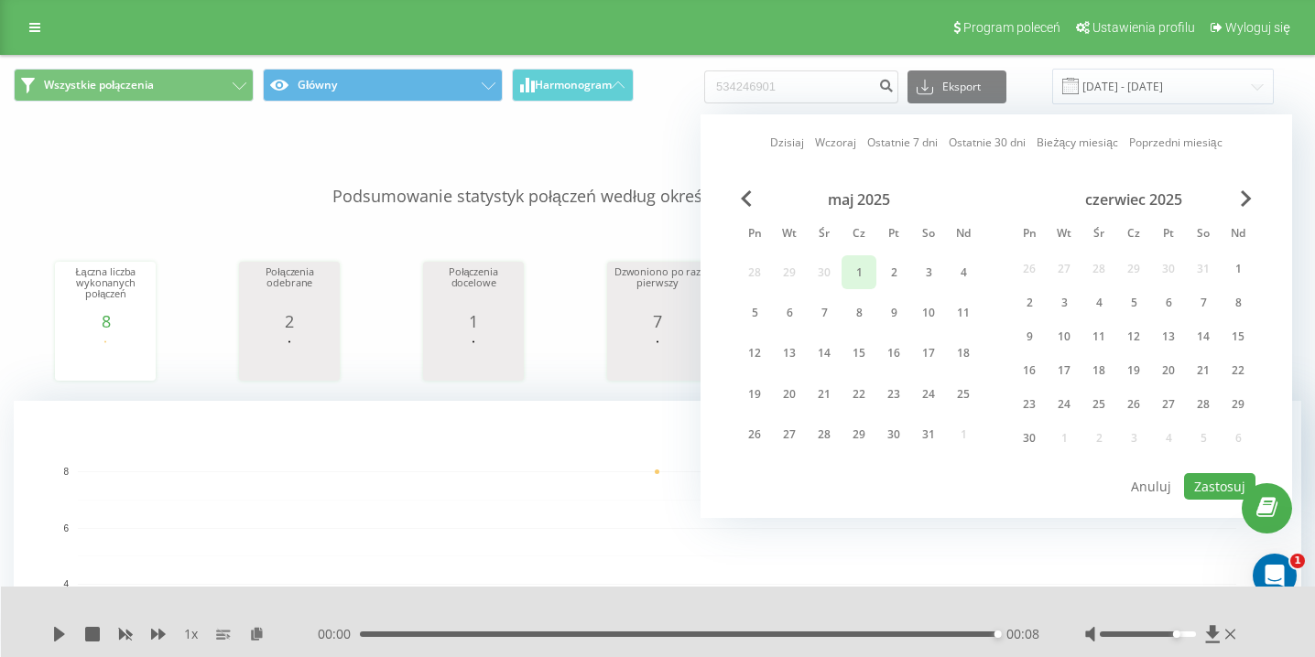
click at [864, 270] on div "1" at bounding box center [859, 273] width 24 height 24
click at [1226, 494] on button "Zastosuj" at bounding box center [1219, 486] width 71 height 27
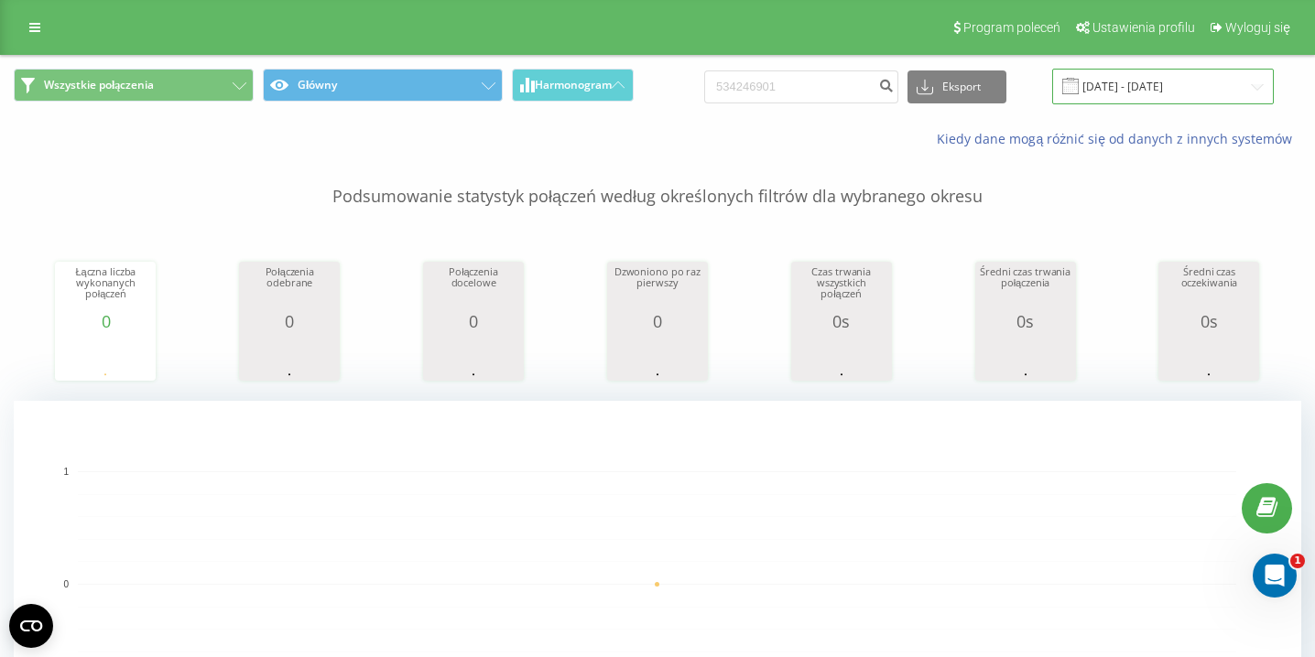
click at [1218, 96] on input "01.05.2025 - 01.05.2025" at bounding box center [1163, 87] width 222 height 36
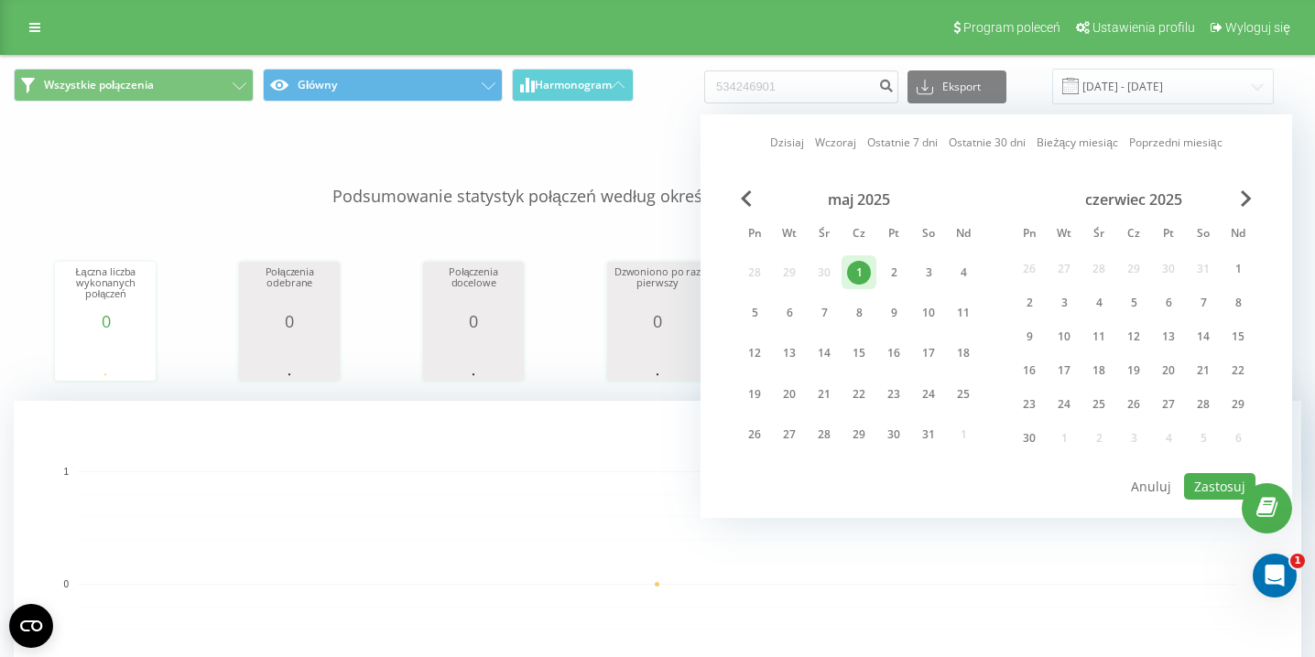
click at [1237, 205] on div "czerwiec 2025" at bounding box center [1134, 199] width 244 height 18
click at [1241, 201] on span "Next Month" at bounding box center [1246, 198] width 11 height 16
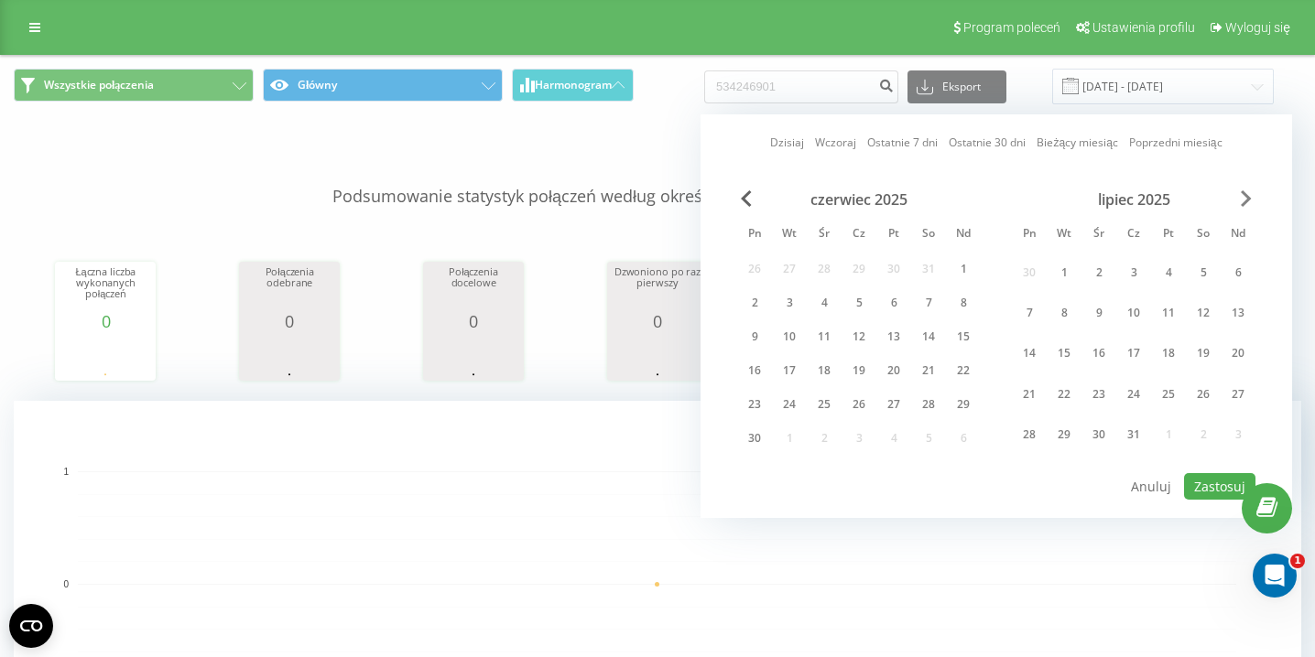
click at [1241, 201] on span "Next Month" at bounding box center [1246, 198] width 11 height 16
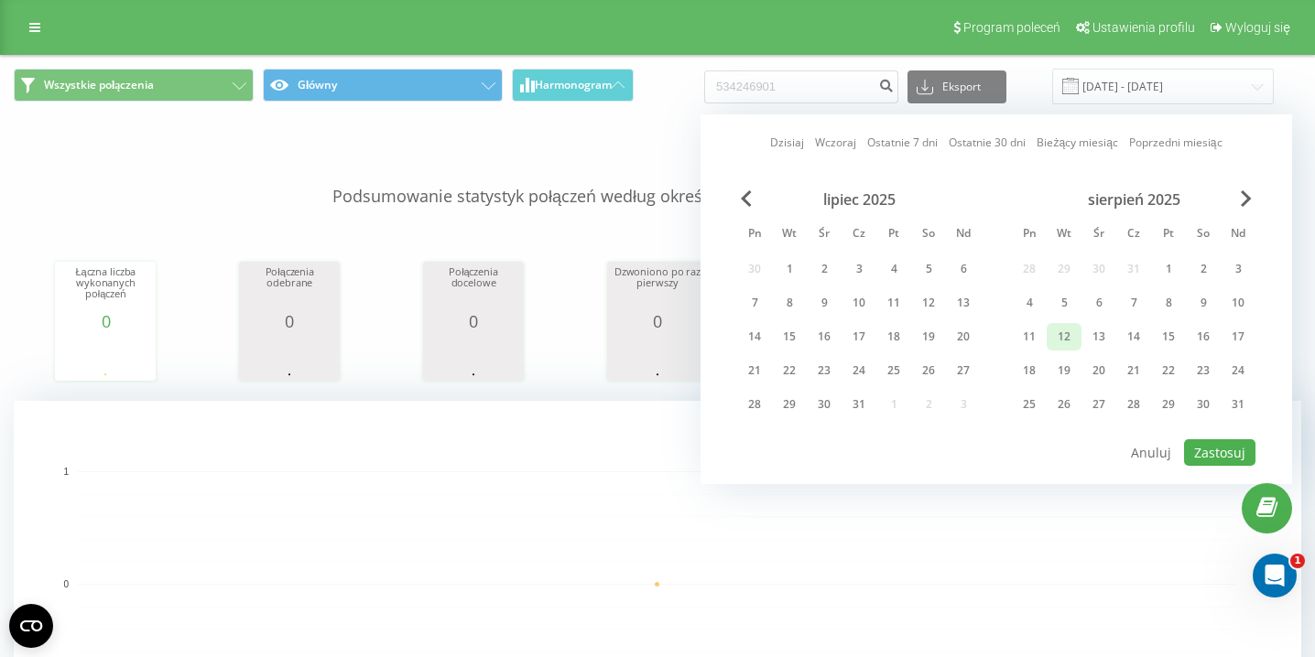
click at [1058, 336] on div "12" at bounding box center [1064, 337] width 24 height 24
click at [1135, 366] on div "21" at bounding box center [1134, 371] width 24 height 24
click at [746, 196] on span "Previous Month" at bounding box center [746, 198] width 11 height 16
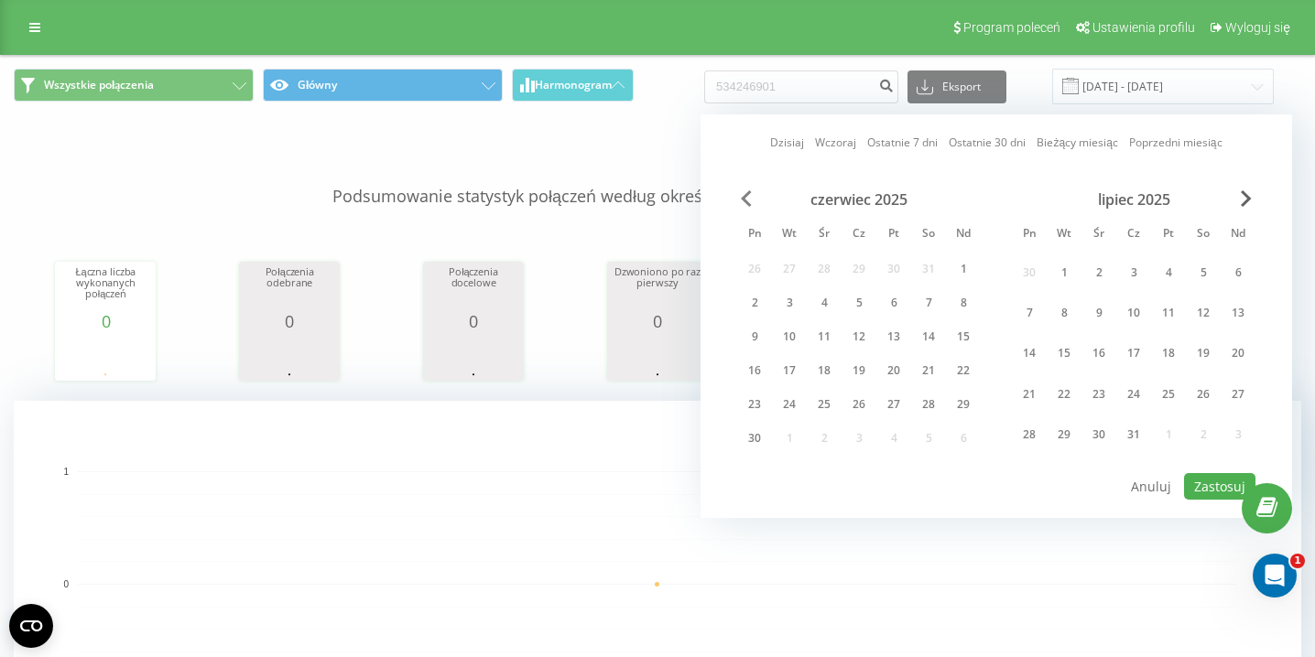
click at [746, 196] on span "Previous Month" at bounding box center [746, 198] width 11 height 16
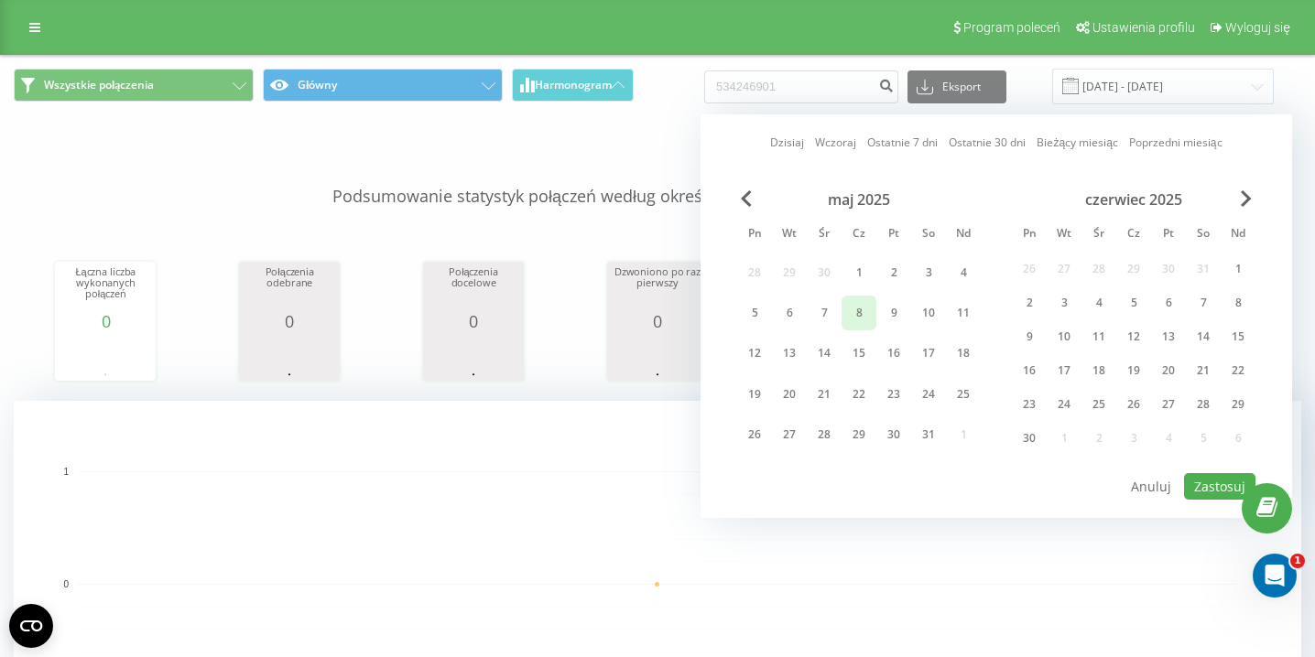
click at [857, 309] on div "8" at bounding box center [859, 313] width 24 height 24
click at [1245, 201] on span "Next Month" at bounding box center [1246, 198] width 11 height 16
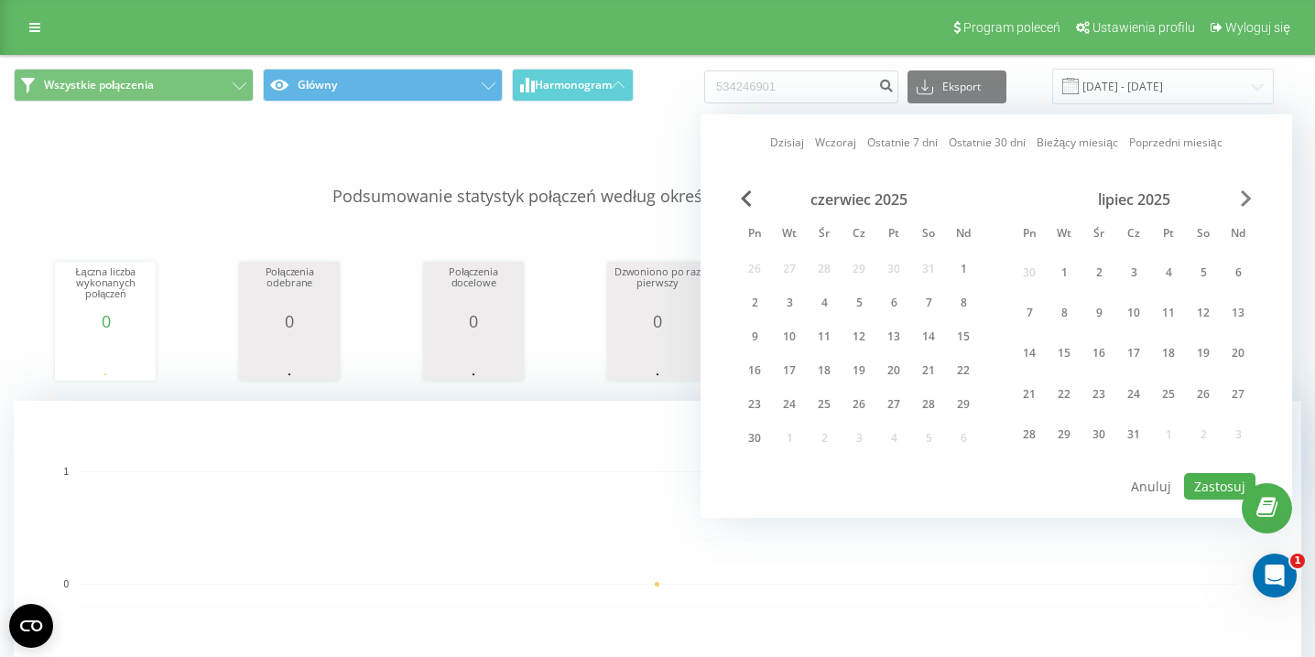
click at [1245, 201] on span "Next Month" at bounding box center [1246, 198] width 11 height 16
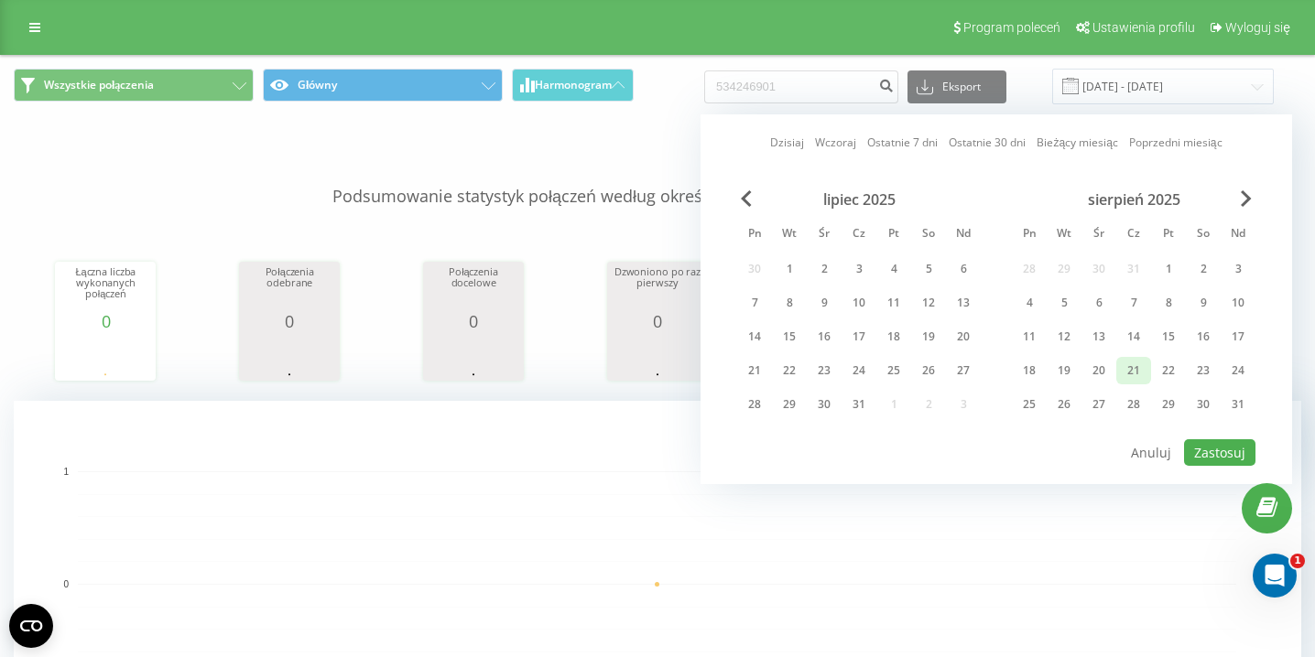
click at [1130, 367] on div "21" at bounding box center [1134, 371] width 24 height 24
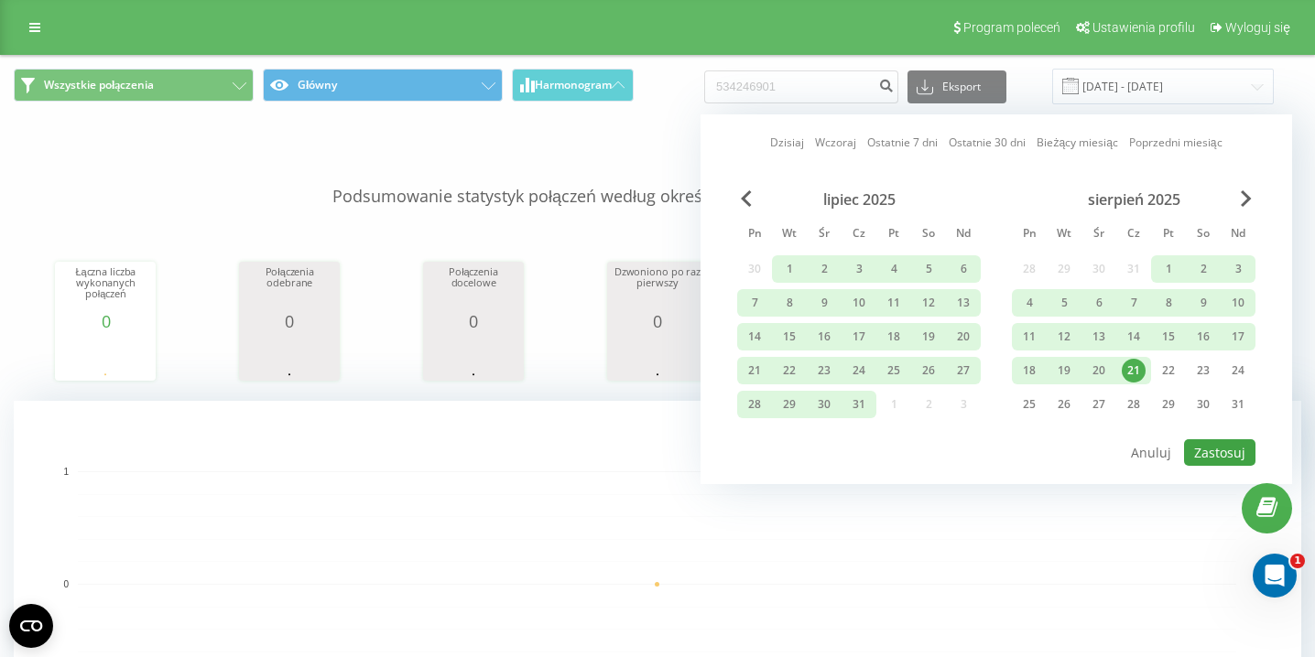
click at [1208, 450] on button "Zastosuj" at bounding box center [1219, 452] width 71 height 27
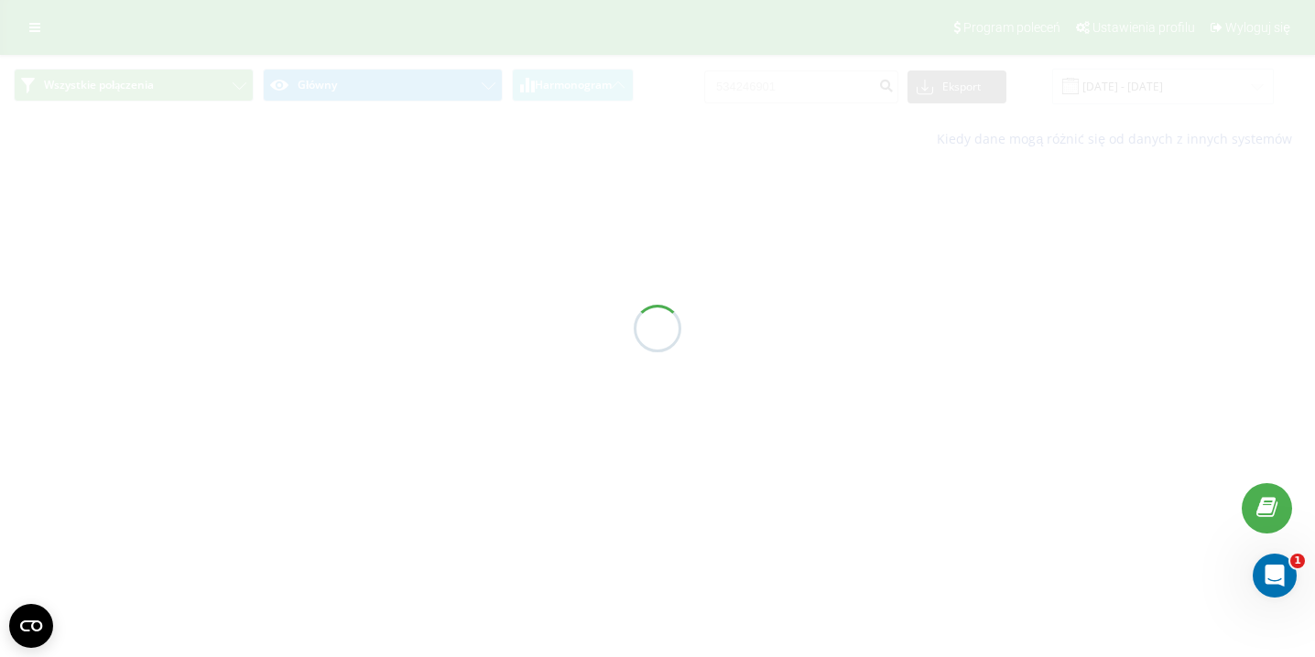
type input "08.05.2025 - 21.08.2025"
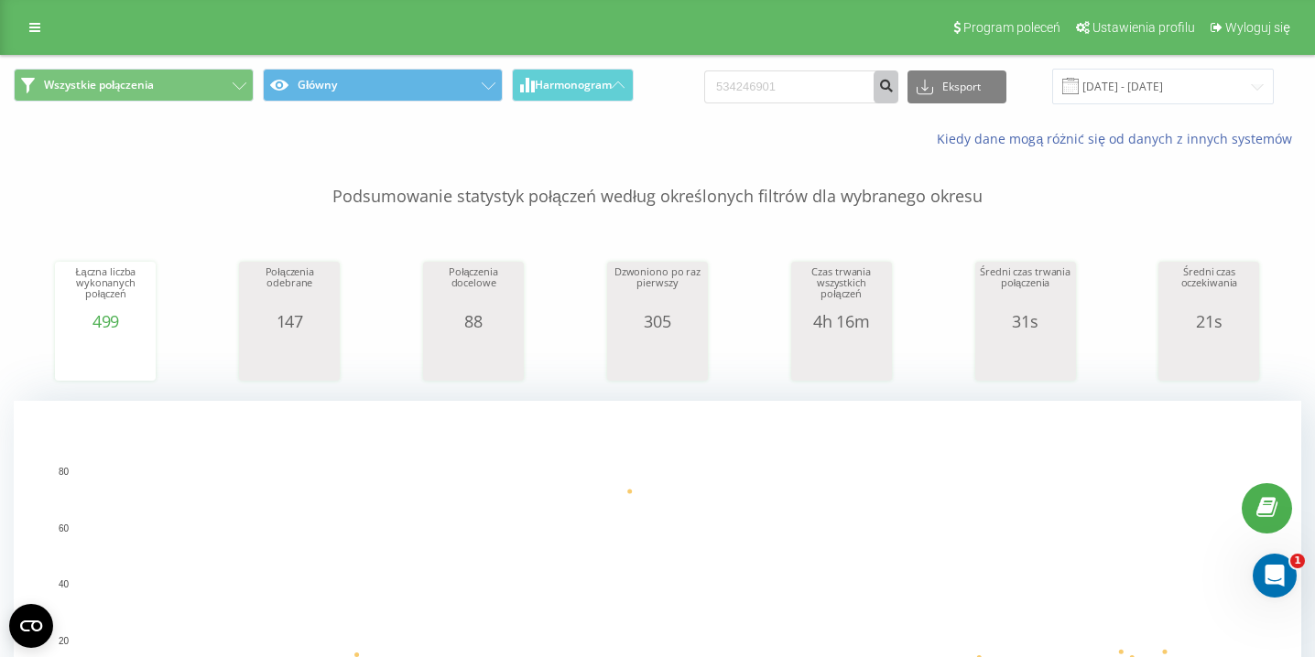
click at [894, 78] on icon "submit" at bounding box center [886, 83] width 16 height 11
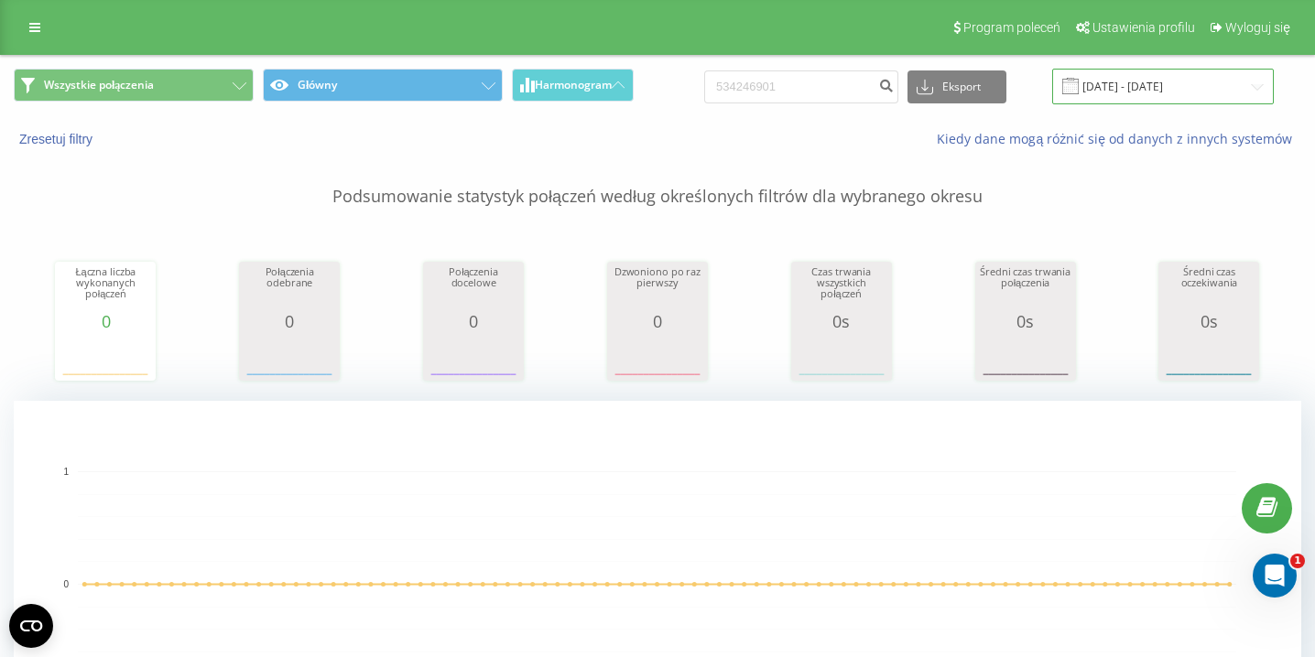
click at [1161, 83] on input "[DATE] - [DATE]" at bounding box center [1163, 87] width 222 height 36
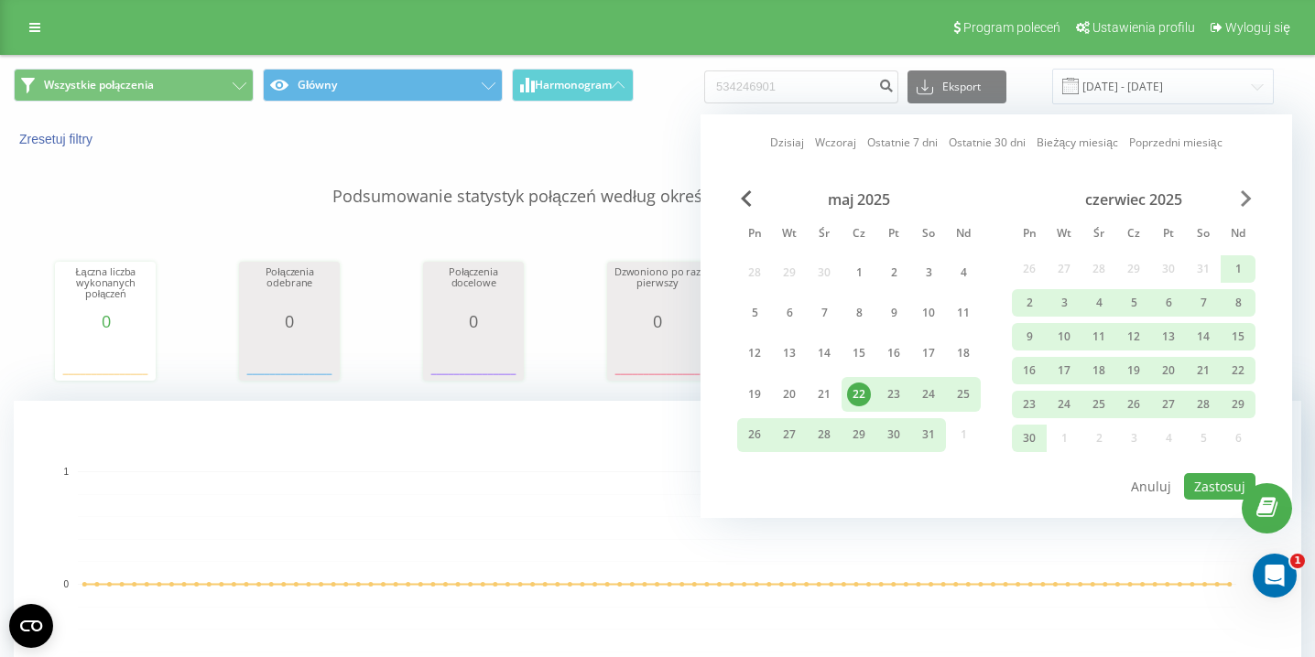
click at [1244, 196] on span "Next Month" at bounding box center [1246, 198] width 11 height 16
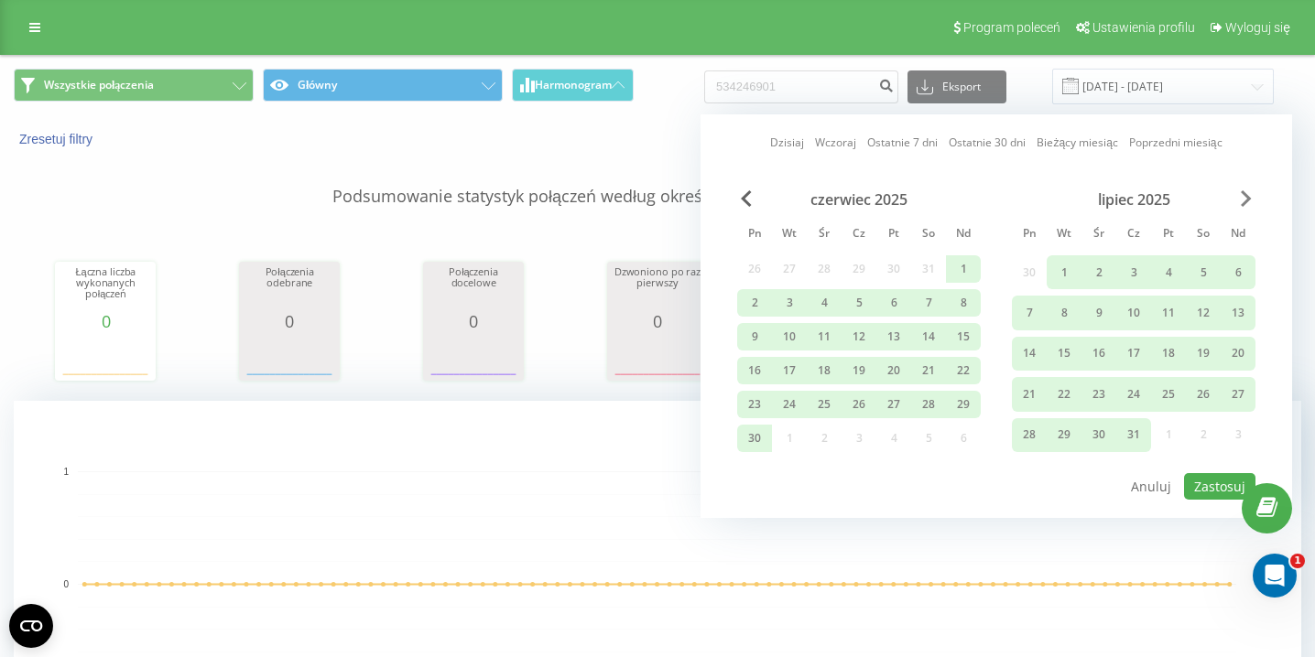
click at [1244, 196] on span "Next Month" at bounding box center [1246, 198] width 11 height 16
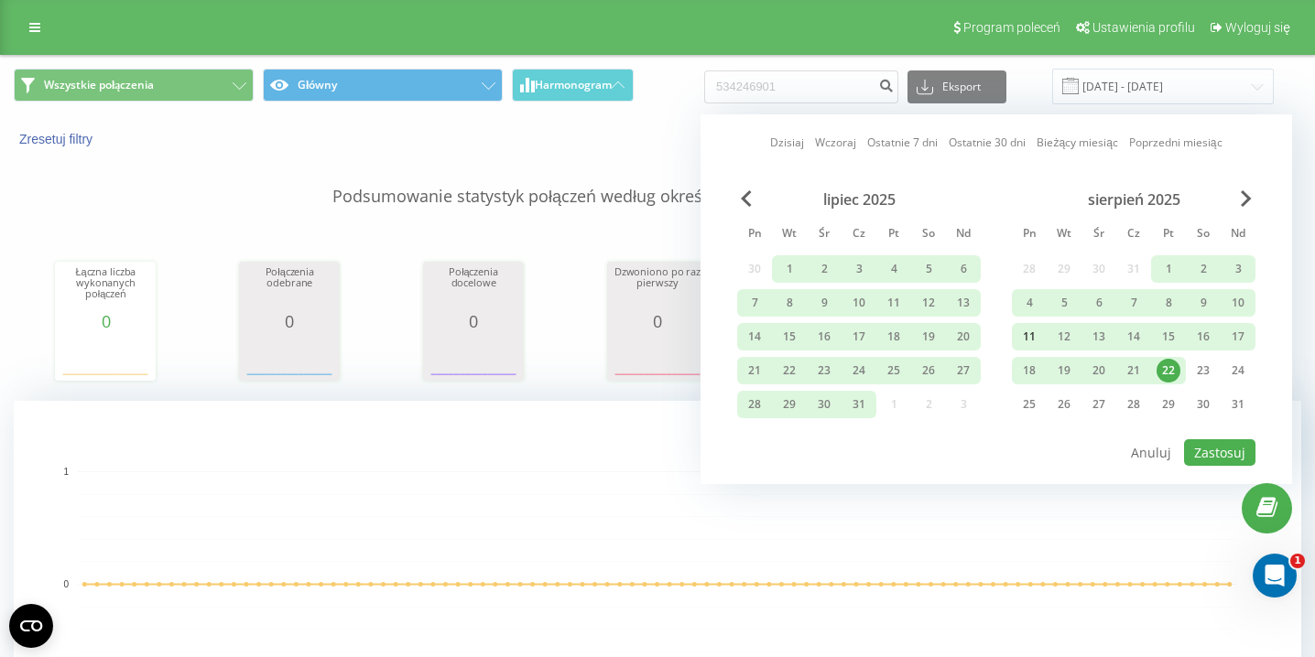
click at [1031, 333] on div "11" at bounding box center [1029, 337] width 24 height 24
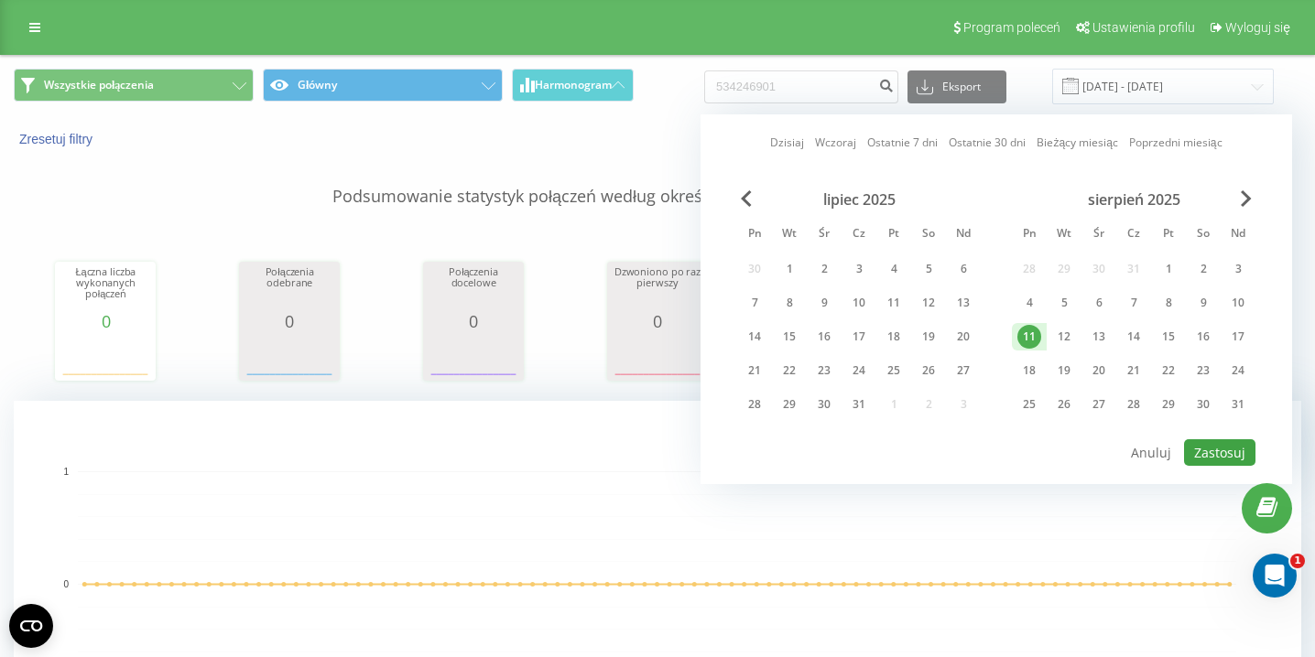
click at [1219, 447] on button "Zastosuj" at bounding box center [1219, 452] width 71 height 27
type input "[DATE] - [DATE]"
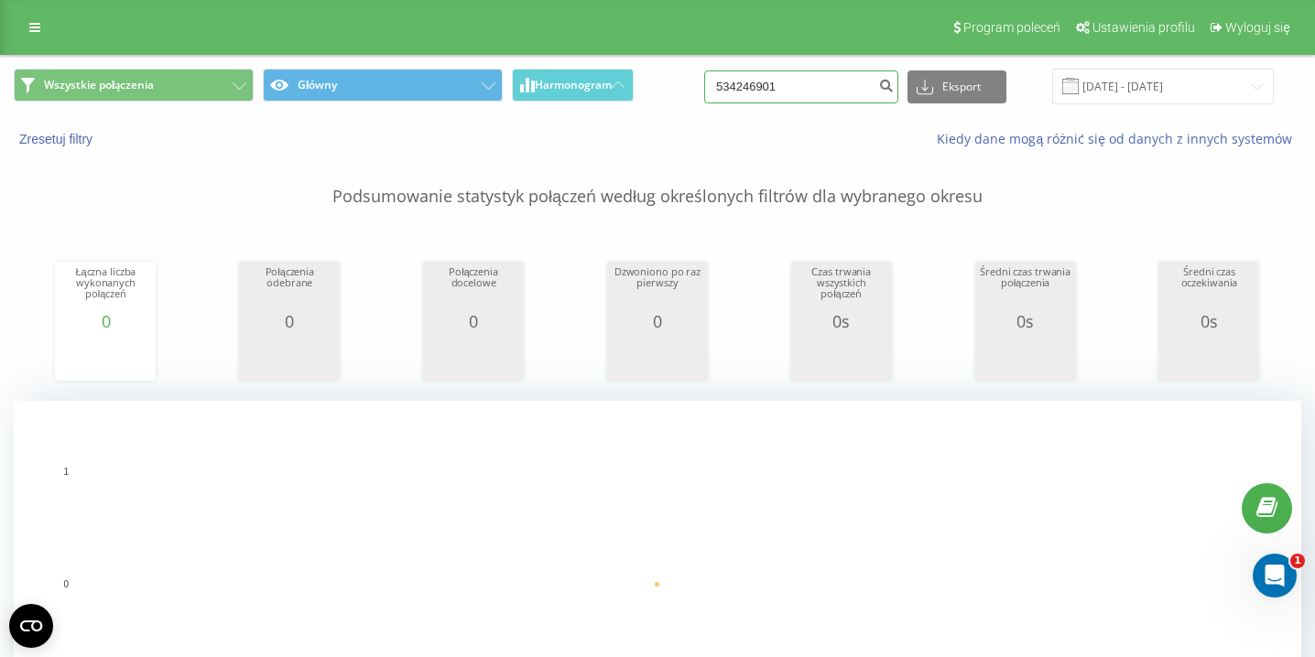
click at [839, 90] on input "534246901" at bounding box center [801, 86] width 194 height 33
type input "5"
click at [894, 89] on icon "submit" at bounding box center [886, 83] width 16 height 11
click at [1175, 87] on input "[DATE] - [DATE]" at bounding box center [1163, 87] width 222 height 36
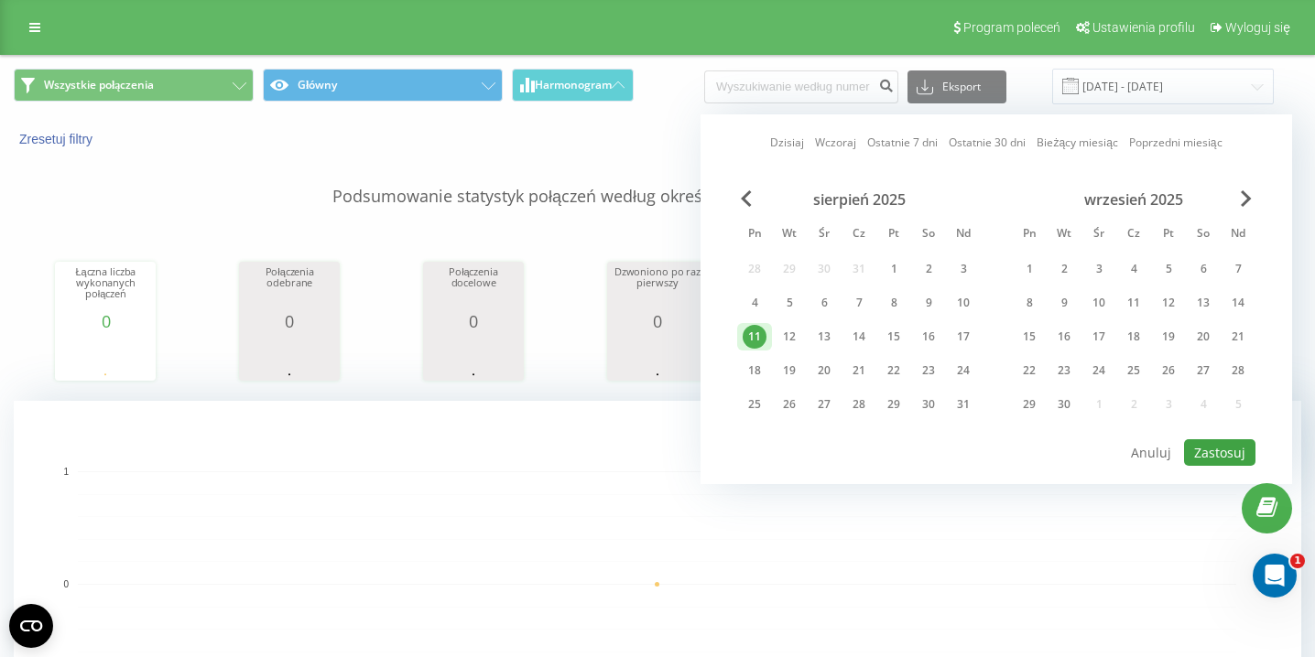
click at [1231, 448] on button "Zastosuj" at bounding box center [1219, 452] width 71 height 27
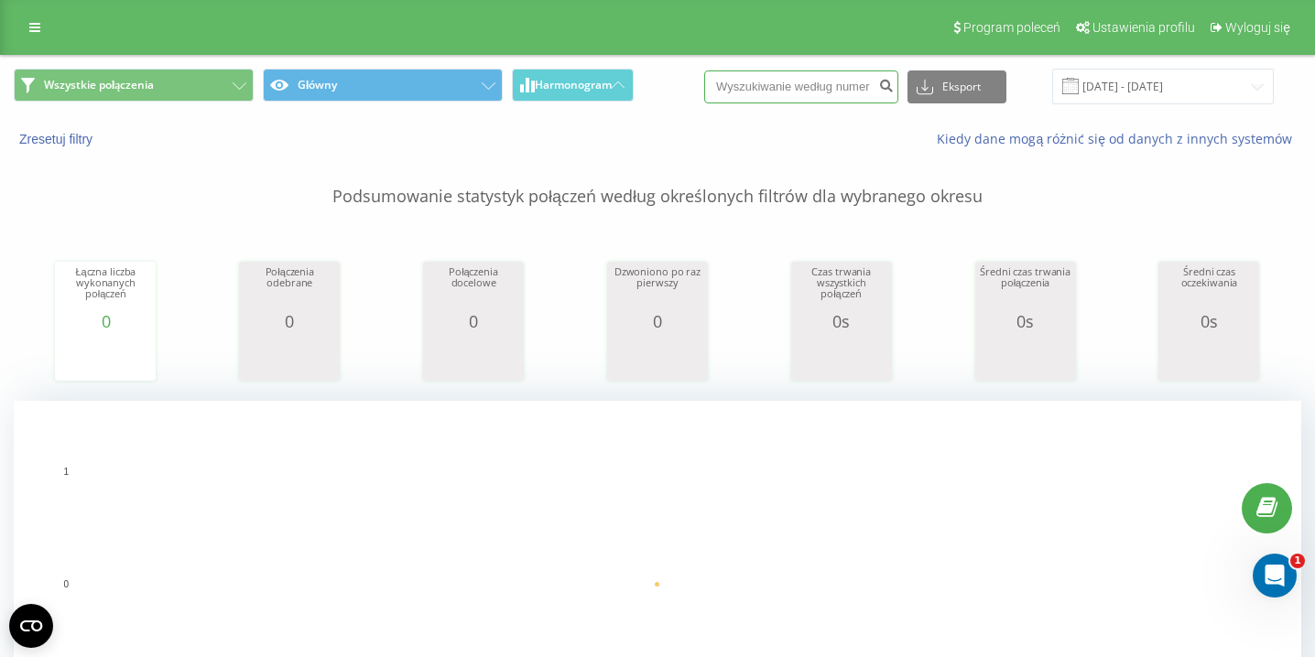
click at [842, 84] on input at bounding box center [801, 86] width 194 height 33
click at [898, 86] on button "submit" at bounding box center [885, 86] width 25 height 33
